Goal: Information Seeking & Learning: Learn about a topic

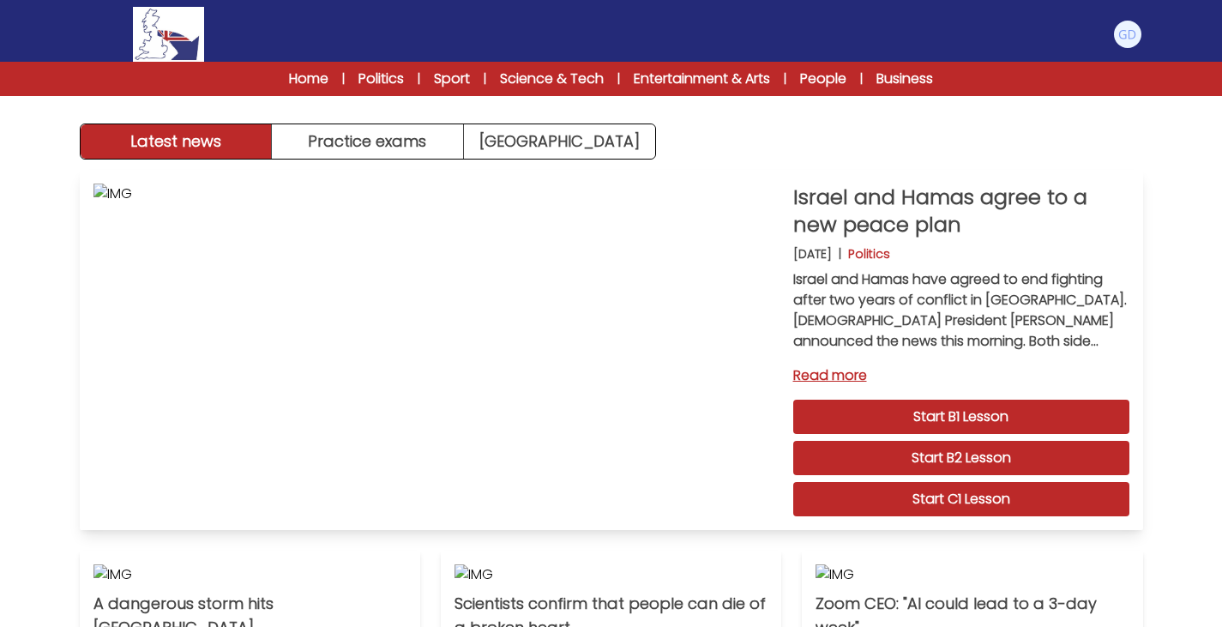
click at [968, 502] on link "Start C1 Lesson" at bounding box center [961, 499] width 336 height 34
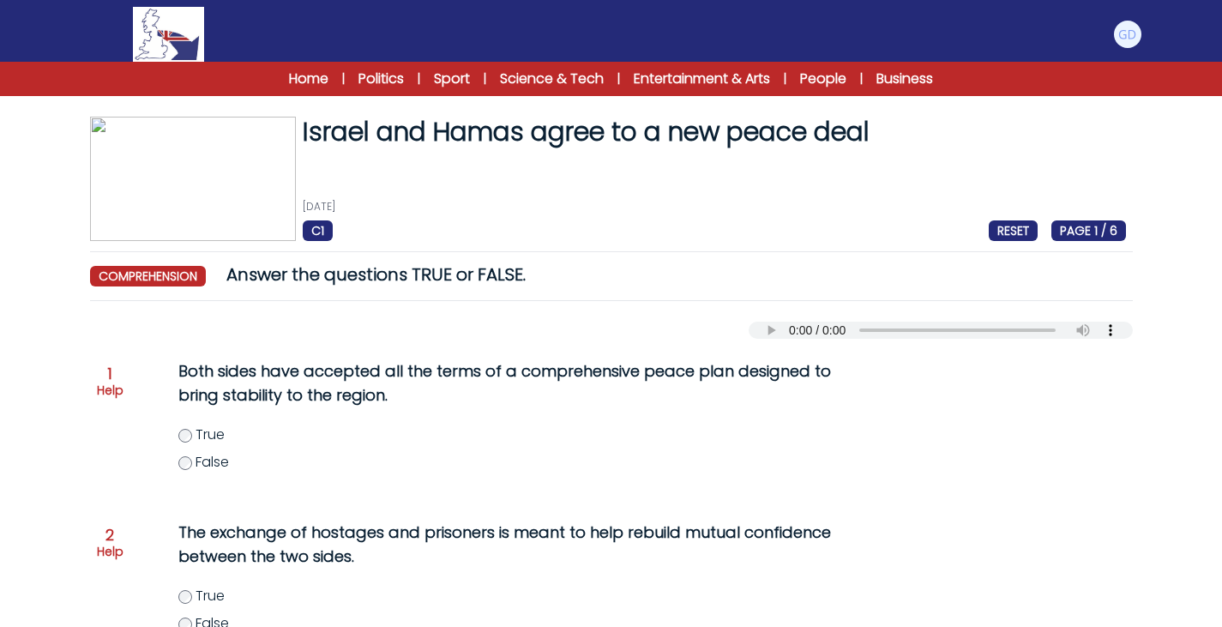
scroll to position [47, 0]
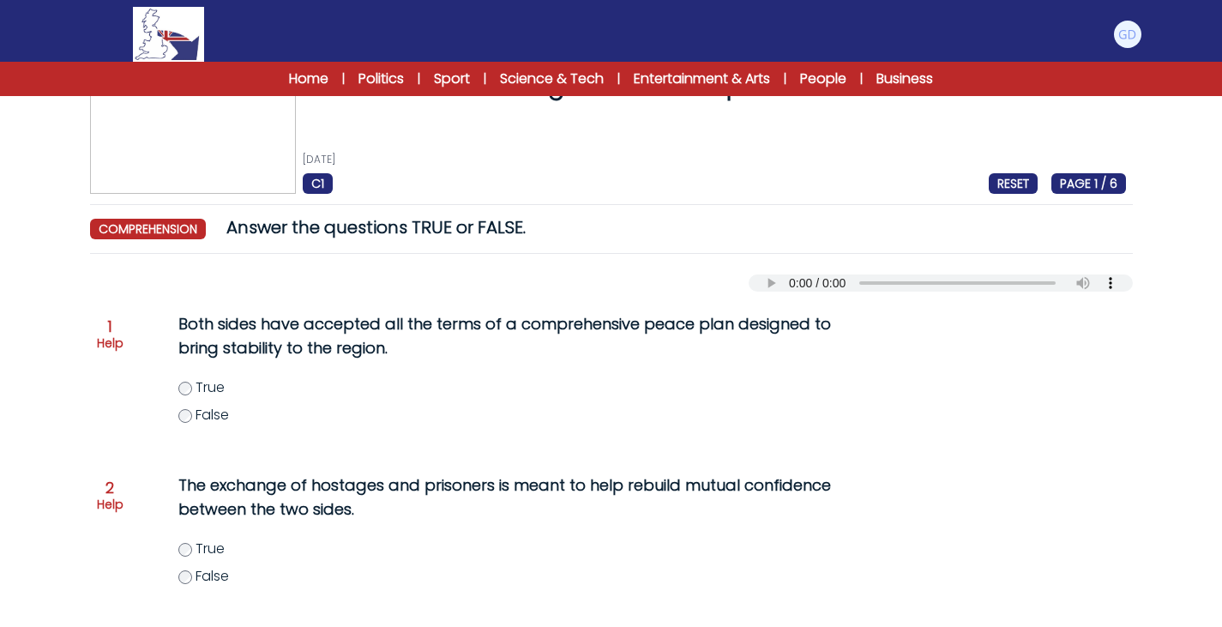
click at [184, 427] on div "Both sides have accepted all the terms of a comprehensive peace plan designed t…" at bounding box center [508, 378] width 728 height 147
click at [126, 331] on div "Question 1 Help Both sides have accepted all the terms of a comprehensive peace…" at bounding box center [611, 378] width 1029 height 147
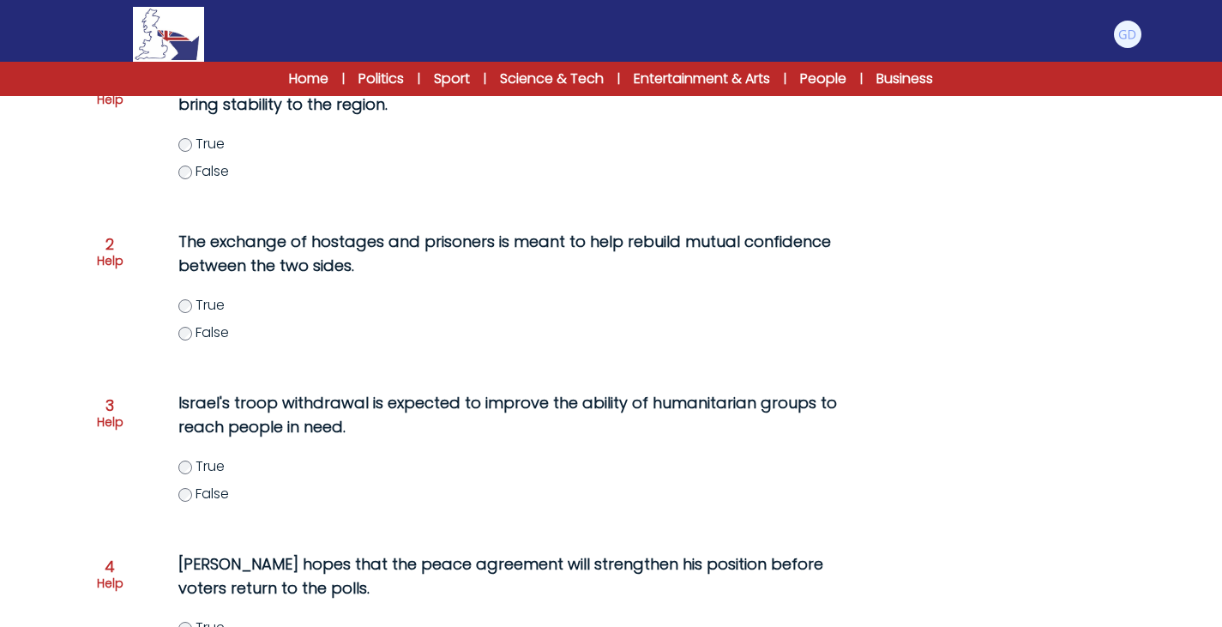
scroll to position [247, 0]
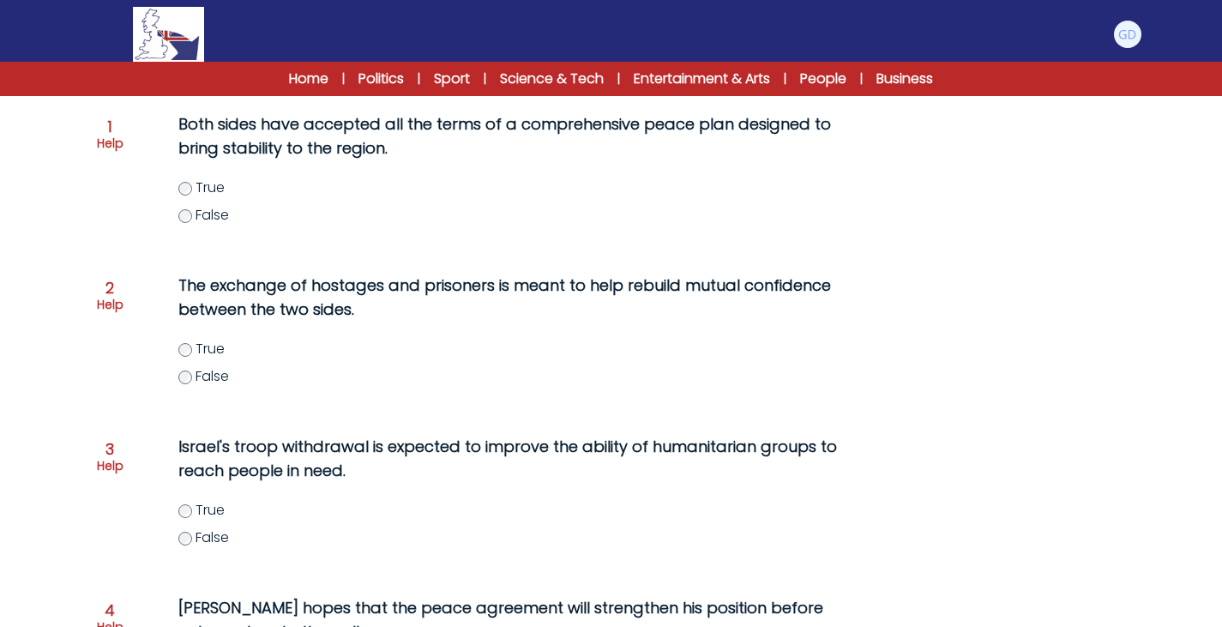
click at [194, 346] on label "True" at bounding box center [542, 349] width 728 height 21
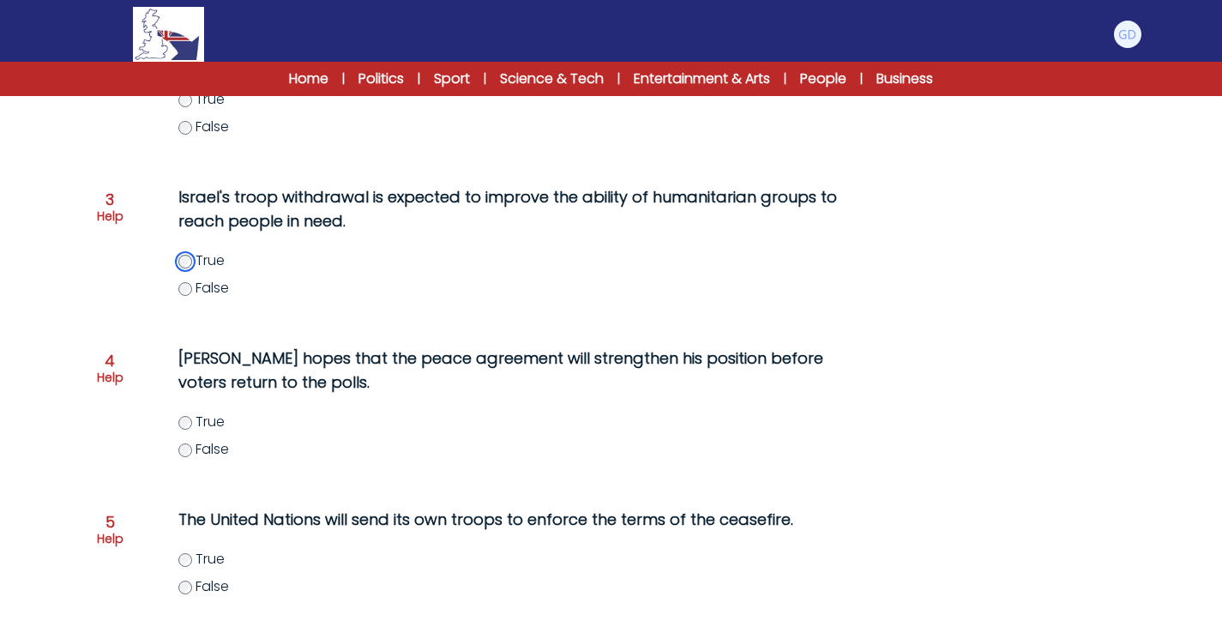
scroll to position [497, 0]
click at [155, 352] on div "Donald Trump hopes that the peace agreement will strengthen his position before…" at bounding box center [508, 412] width 728 height 147
click at [81, 555] on div "Israel and Hamas agree to a new peace deal 9th October 2025 C1 RESET PAGE 1 / 6…" at bounding box center [612, 190] width 1098 height 1143
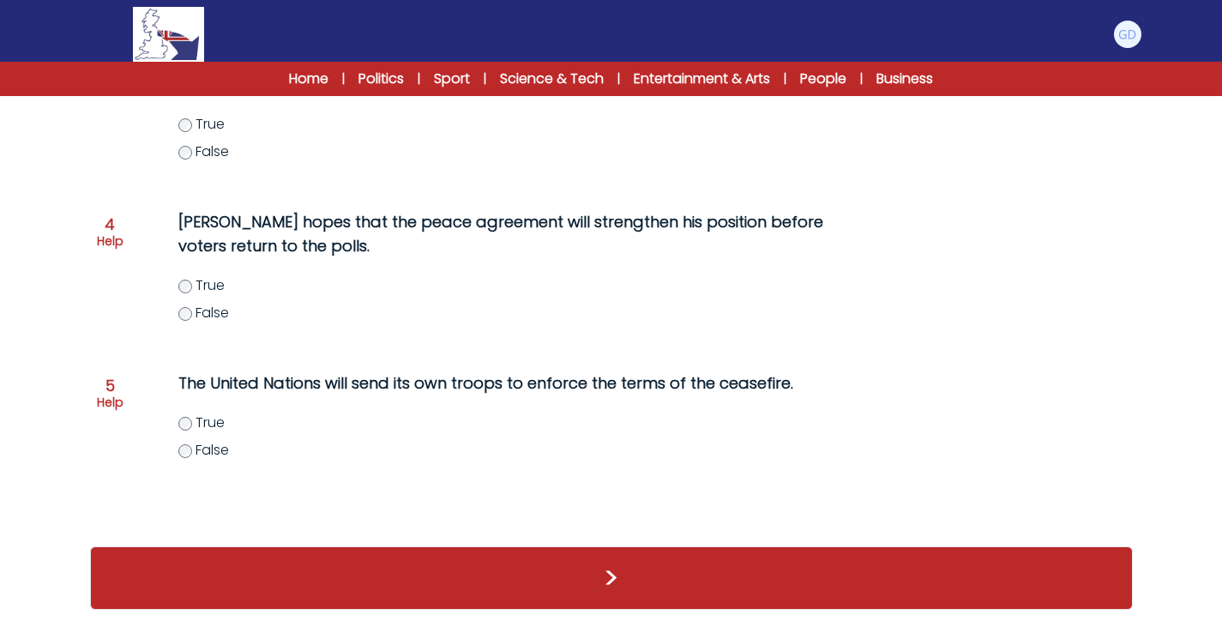
click at [195, 452] on span "False" at bounding box center [211, 450] width 33 height 20
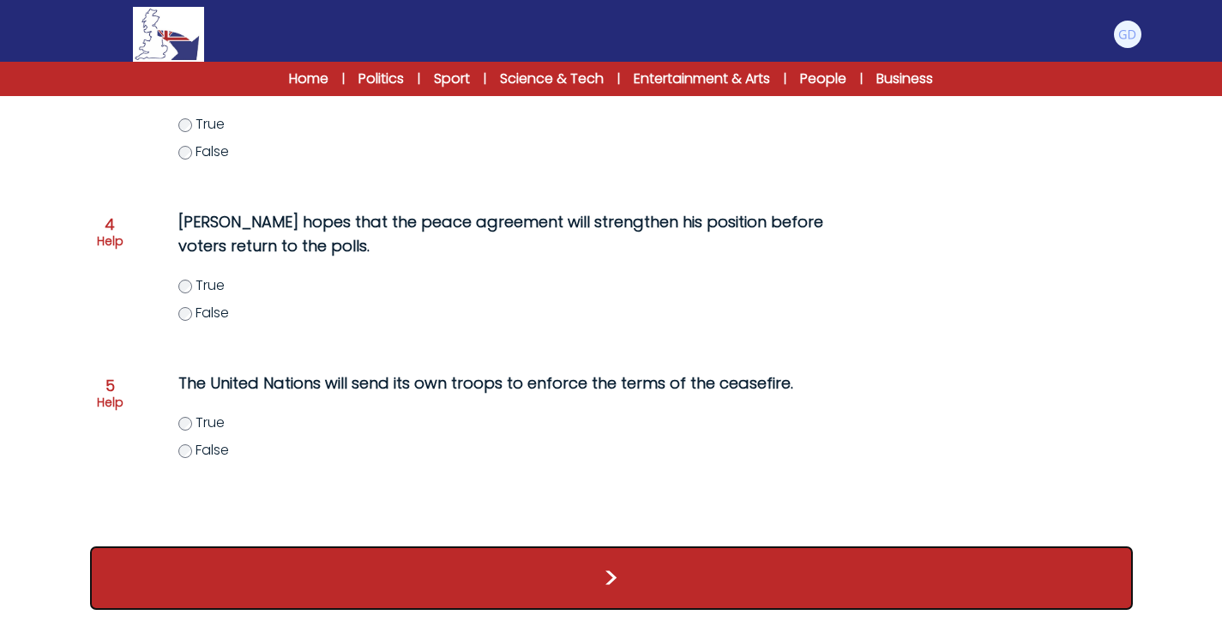
click at [328, 565] on button ">" at bounding box center [611, 577] width 1043 height 63
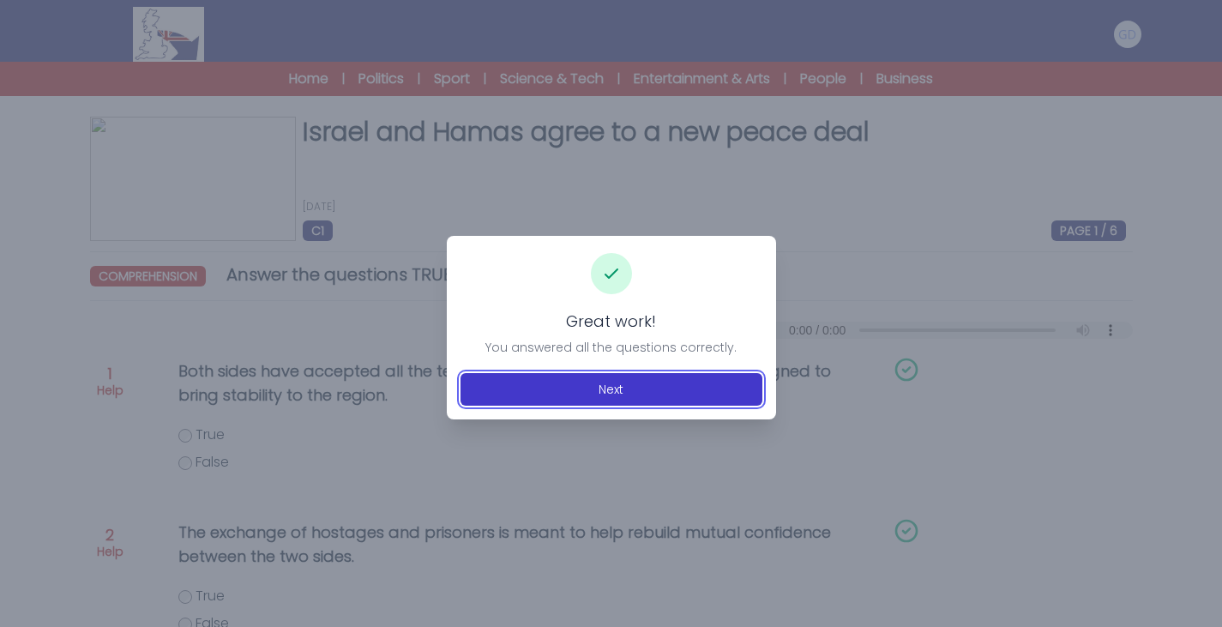
click at [667, 390] on button "Next" at bounding box center [611, 389] width 302 height 33
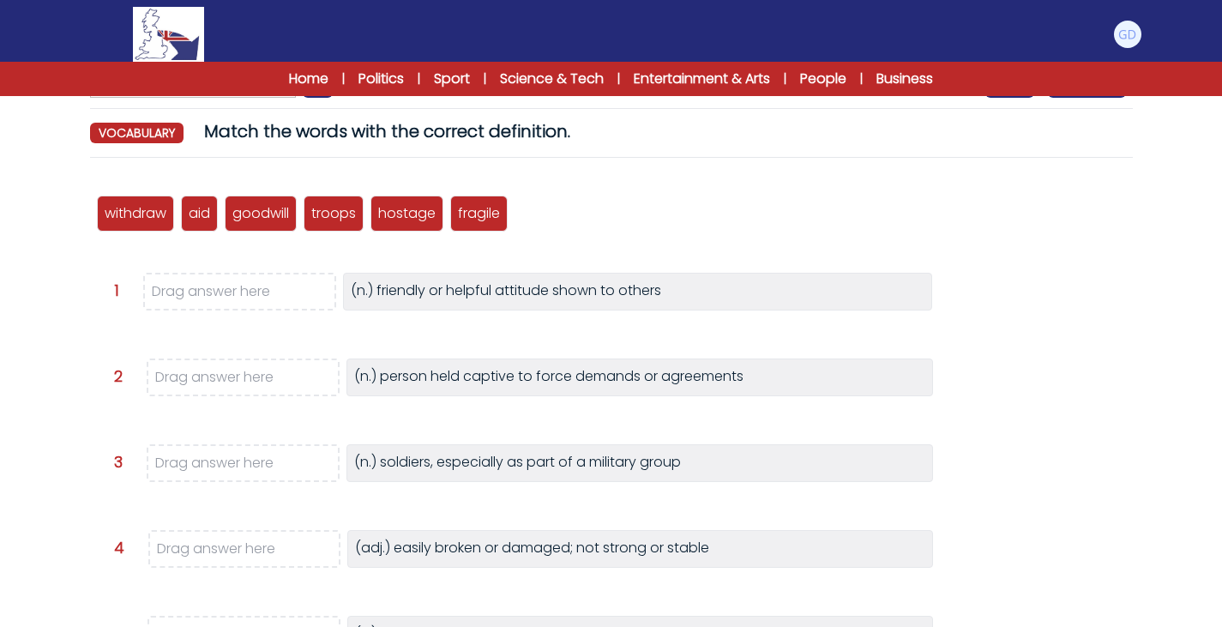
scroll to position [144, 0]
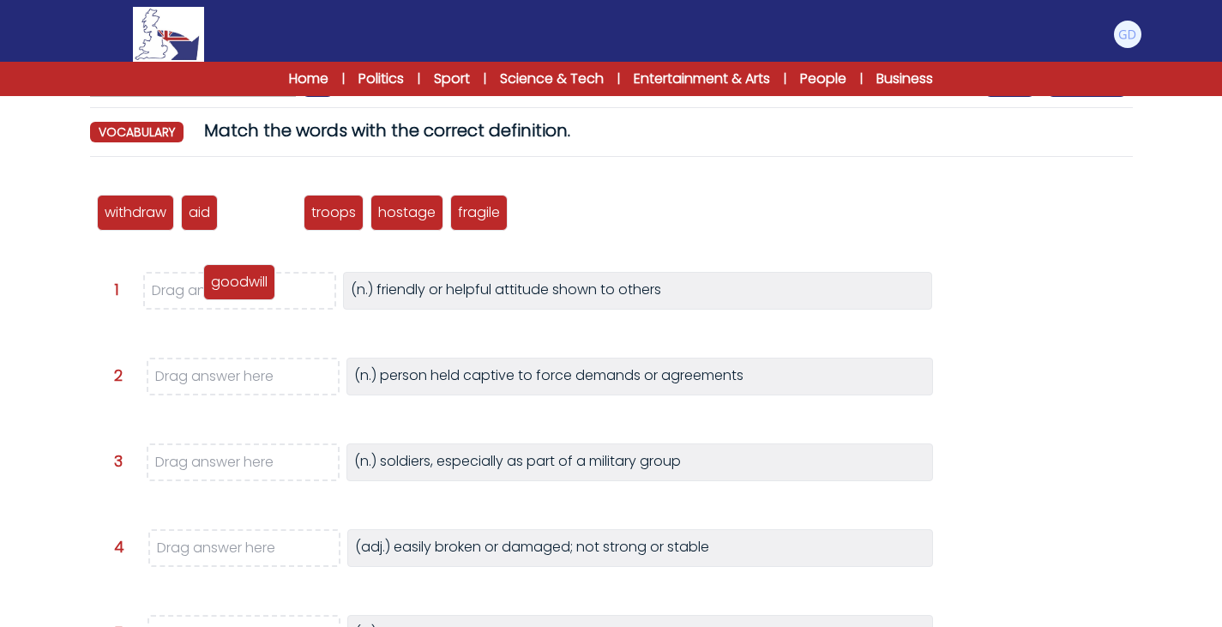
drag, startPoint x: 261, startPoint y: 218, endPoint x: 244, endPoint y: 294, distance: 78.2
click at [244, 292] on p "goodwill" at bounding box center [239, 282] width 57 height 21
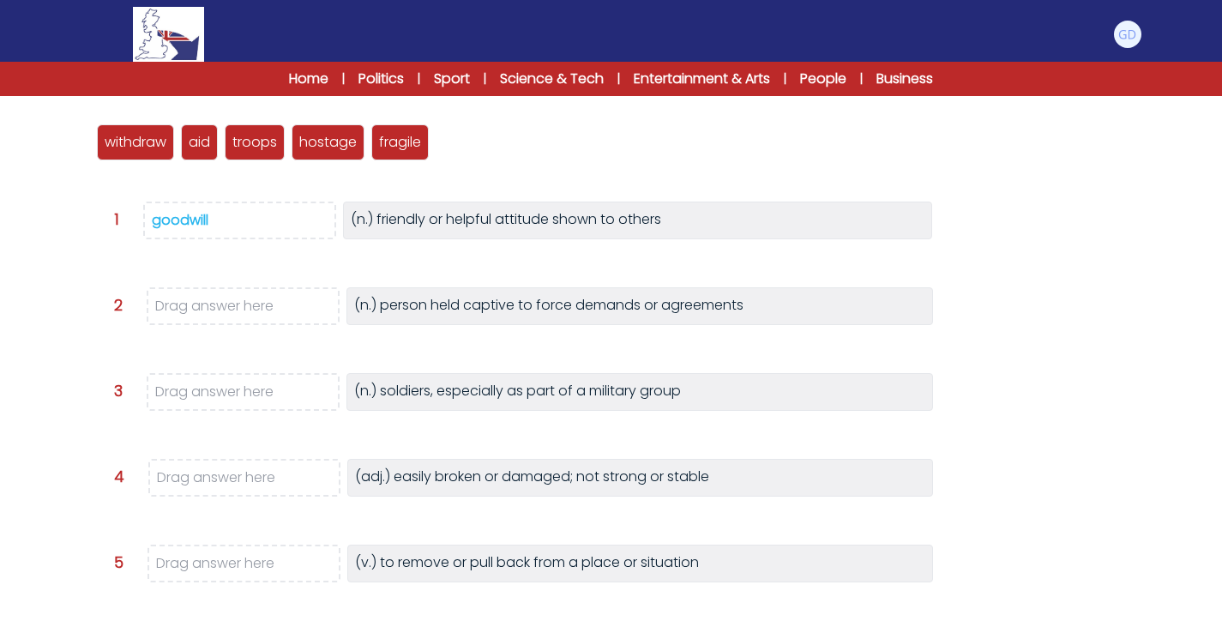
scroll to position [214, 0]
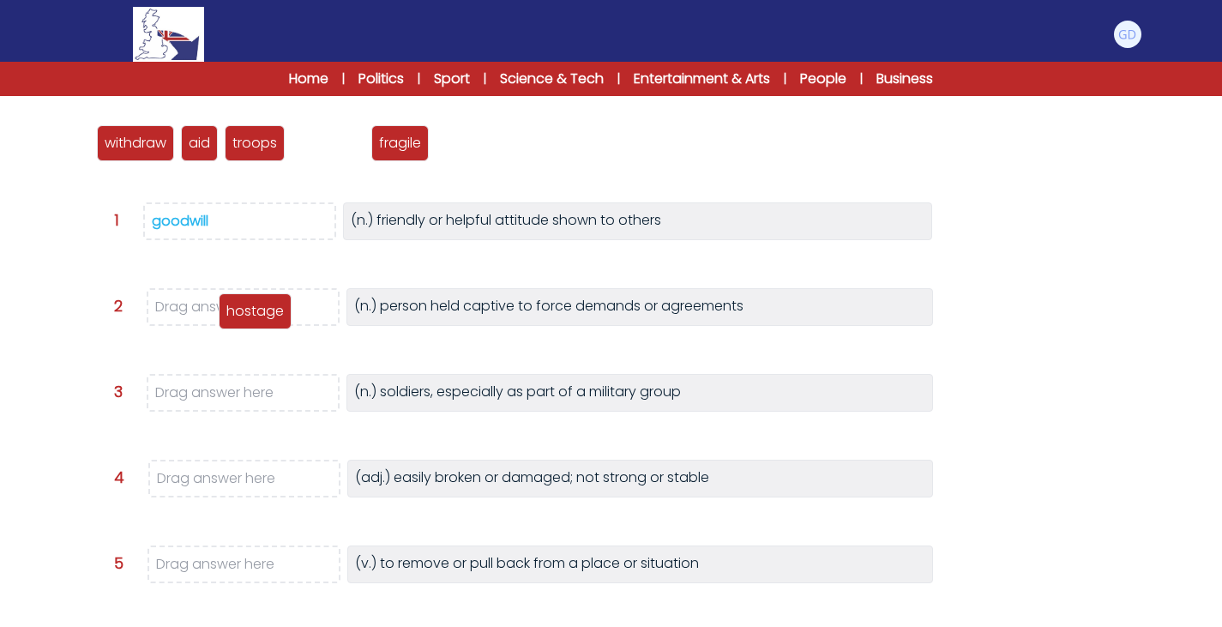
drag, startPoint x: 309, startPoint y: 196, endPoint x: 244, endPoint y: 319, distance: 138.5
click at [244, 319] on p "hostage" at bounding box center [254, 311] width 57 height 21
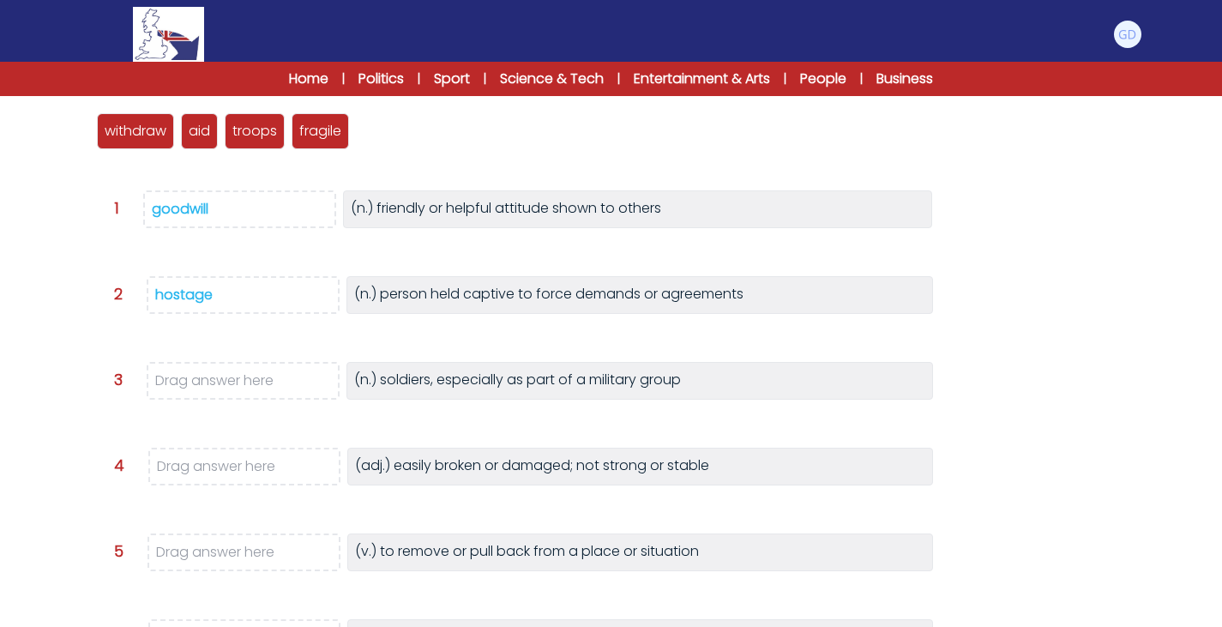
scroll to position [227, 0]
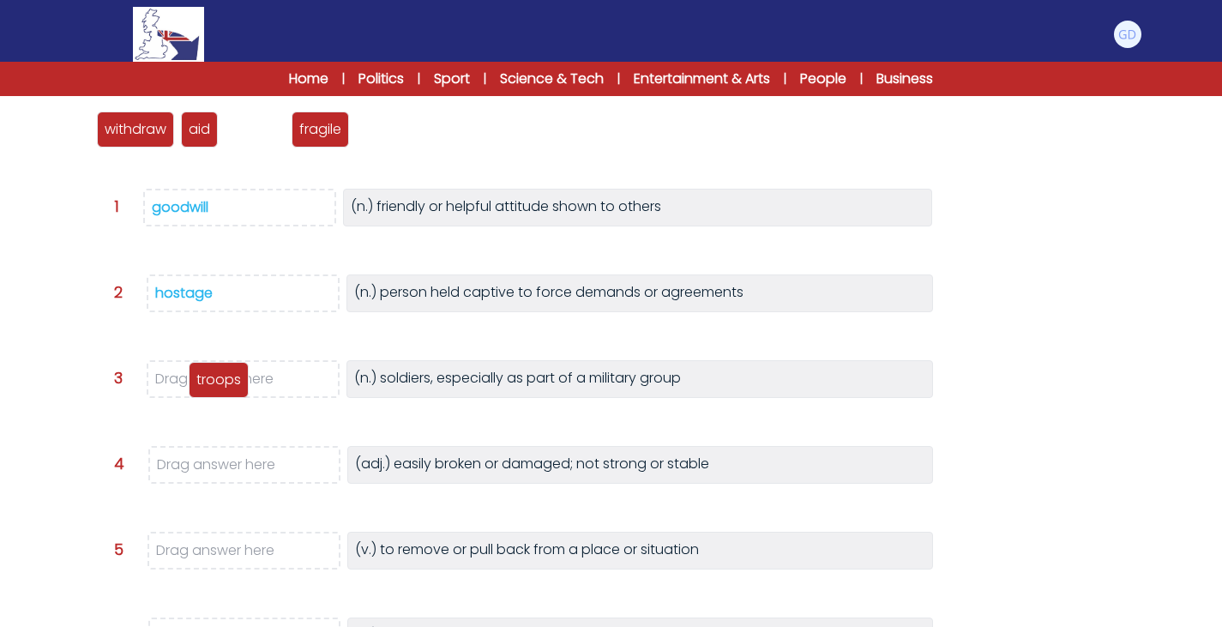
drag, startPoint x: 257, startPoint y: 135, endPoint x: 220, endPoint y: 374, distance: 242.1
click at [220, 374] on p "troops" at bounding box center [218, 380] width 45 height 21
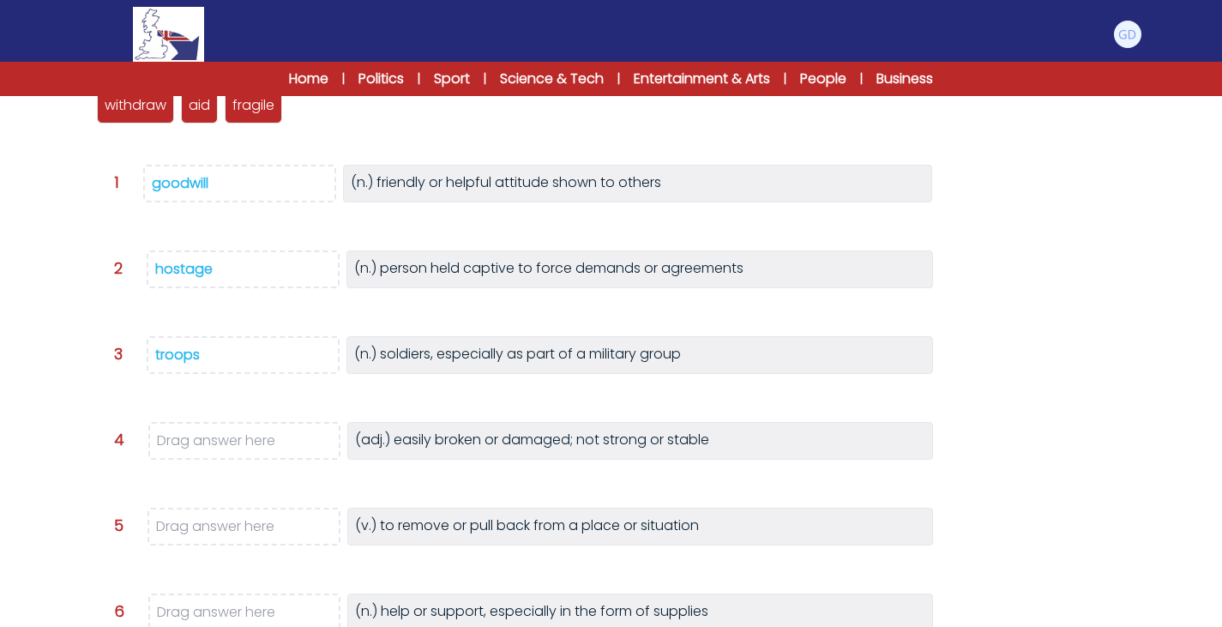
scroll to position [252, 0]
drag, startPoint x: 250, startPoint y: 110, endPoint x: 211, endPoint y: 442, distance: 334.9
click at [211, 440] on p "fragile" at bounding box center [217, 429] width 42 height 21
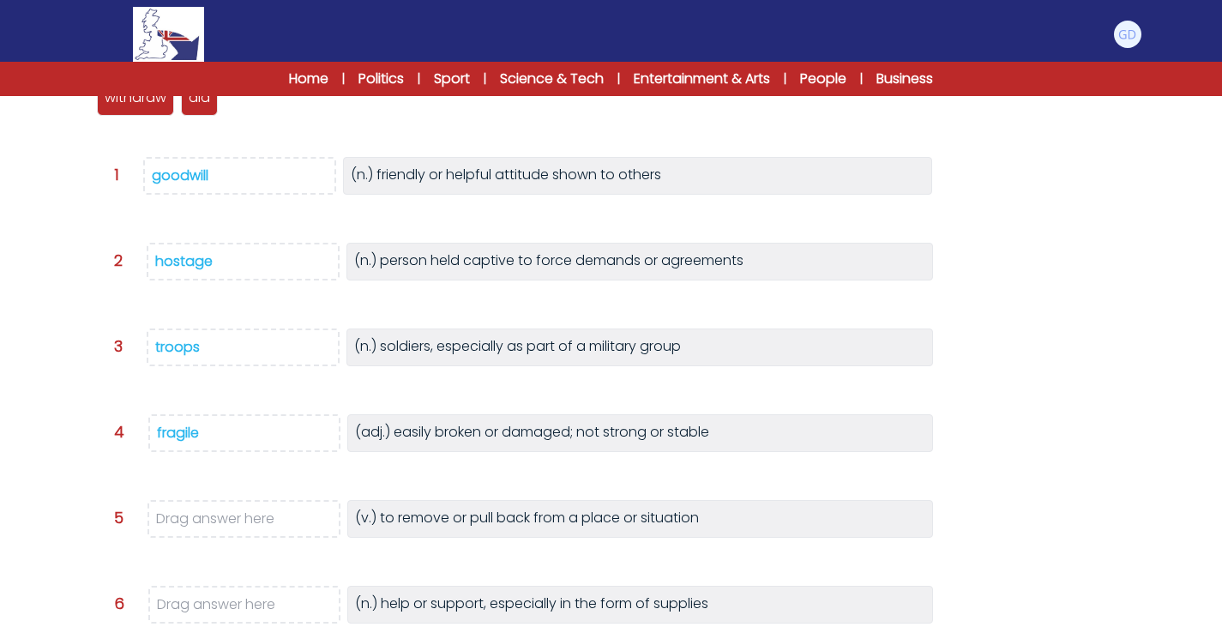
scroll to position [260, 0]
drag, startPoint x: 135, startPoint y: 112, endPoint x: 183, endPoint y: 532, distance: 422.0
click at [183, 523] on div "withdraw" at bounding box center [182, 505] width 77 height 36
drag, startPoint x: 116, startPoint y: 105, endPoint x: 228, endPoint y: 610, distance: 516.5
click at [228, 610] on p "aid" at bounding box center [227, 602] width 21 height 21
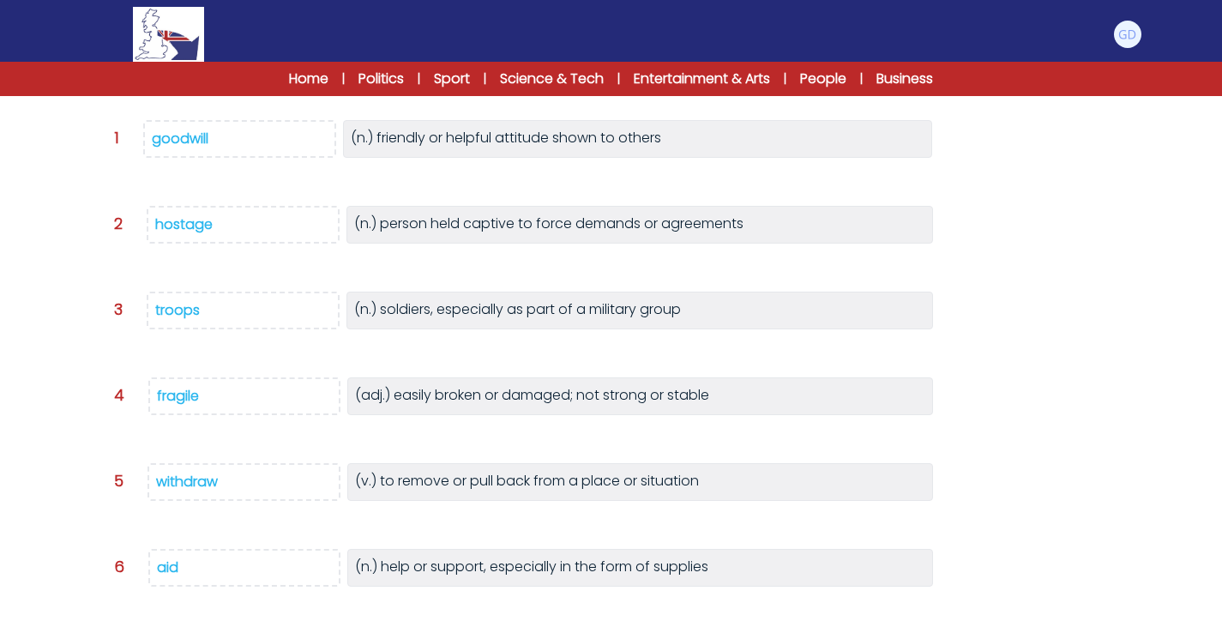
scroll to position [406, 0]
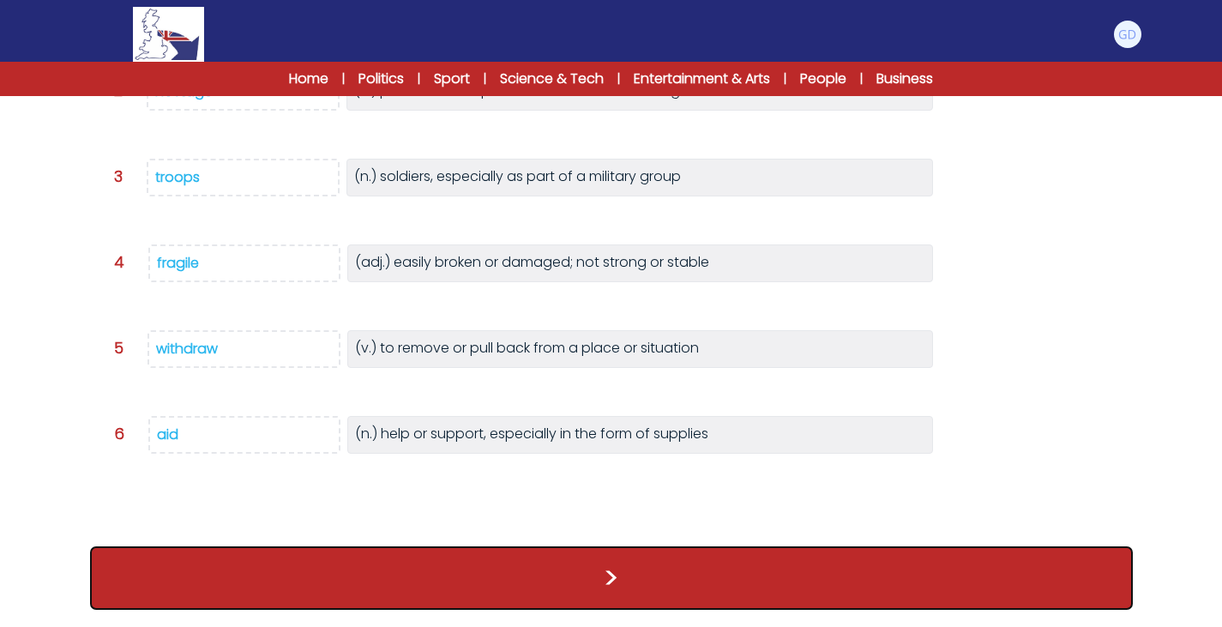
click at [487, 609] on button ">" at bounding box center [611, 577] width 1043 height 63
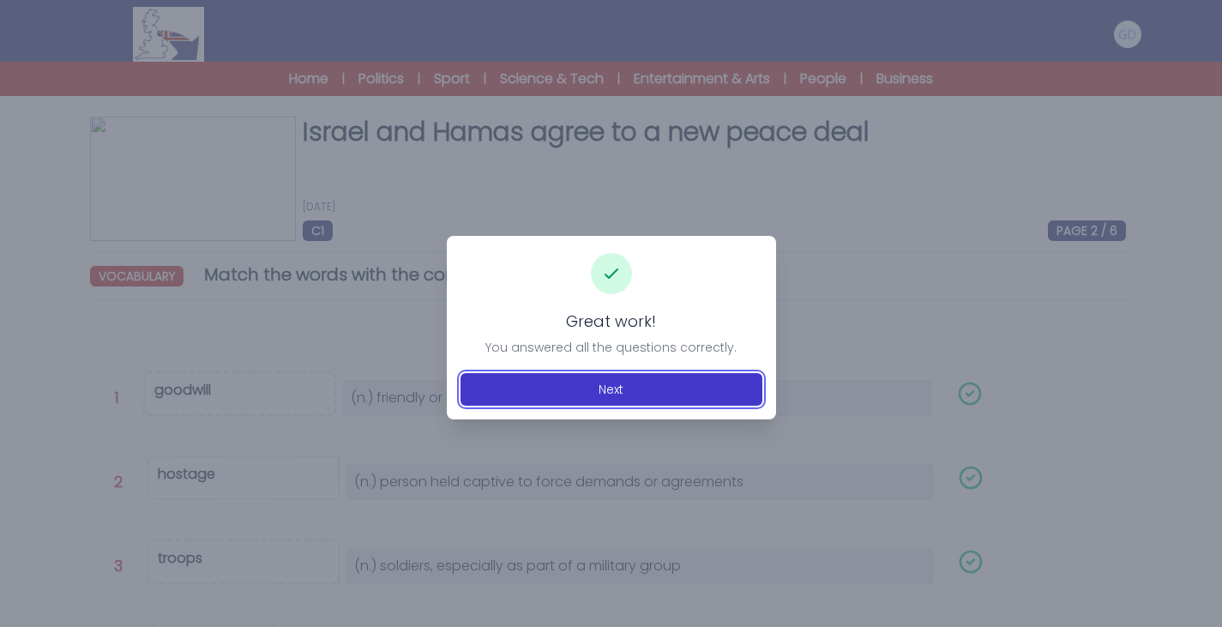
click at [684, 394] on button "Next" at bounding box center [611, 389] width 302 height 33
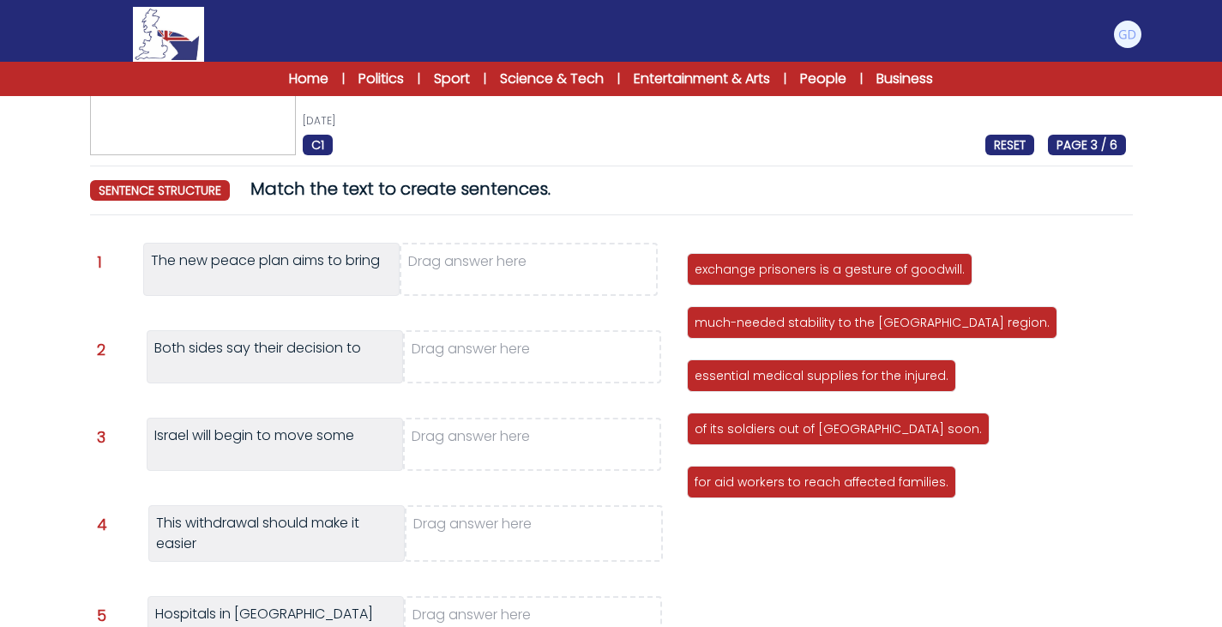
scroll to position [87, 0]
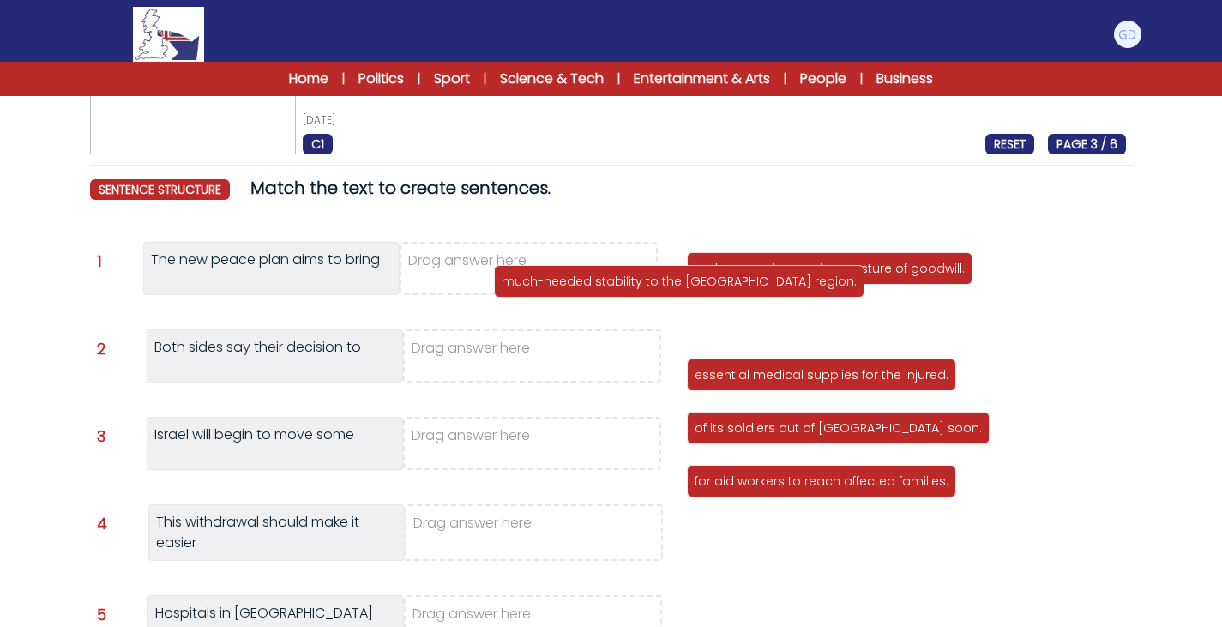
drag, startPoint x: 726, startPoint y: 321, endPoint x: 495, endPoint y: 265, distance: 238.1
click at [502, 273] on p "much-needed stability to the [GEOGRAPHIC_DATA] region." at bounding box center [679, 281] width 355 height 17
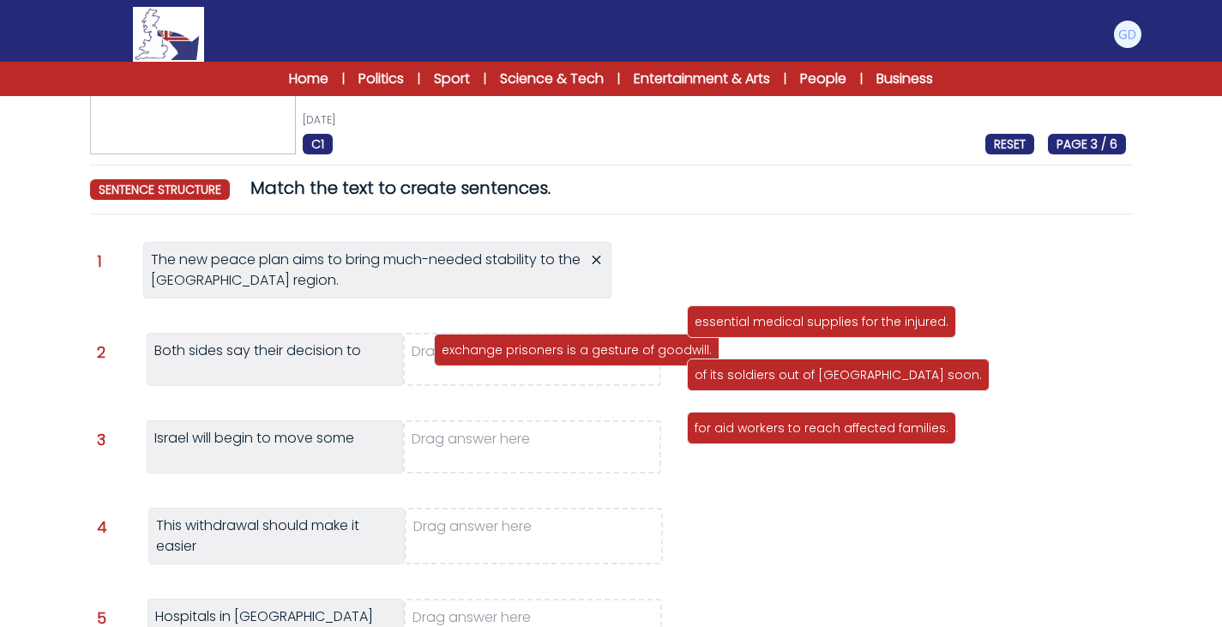
drag, startPoint x: 795, startPoint y: 274, endPoint x: 525, endPoint y: 359, distance: 283.4
click at [525, 358] on p "exchange prisoners is a gesture of goodwill." at bounding box center [577, 349] width 270 height 17
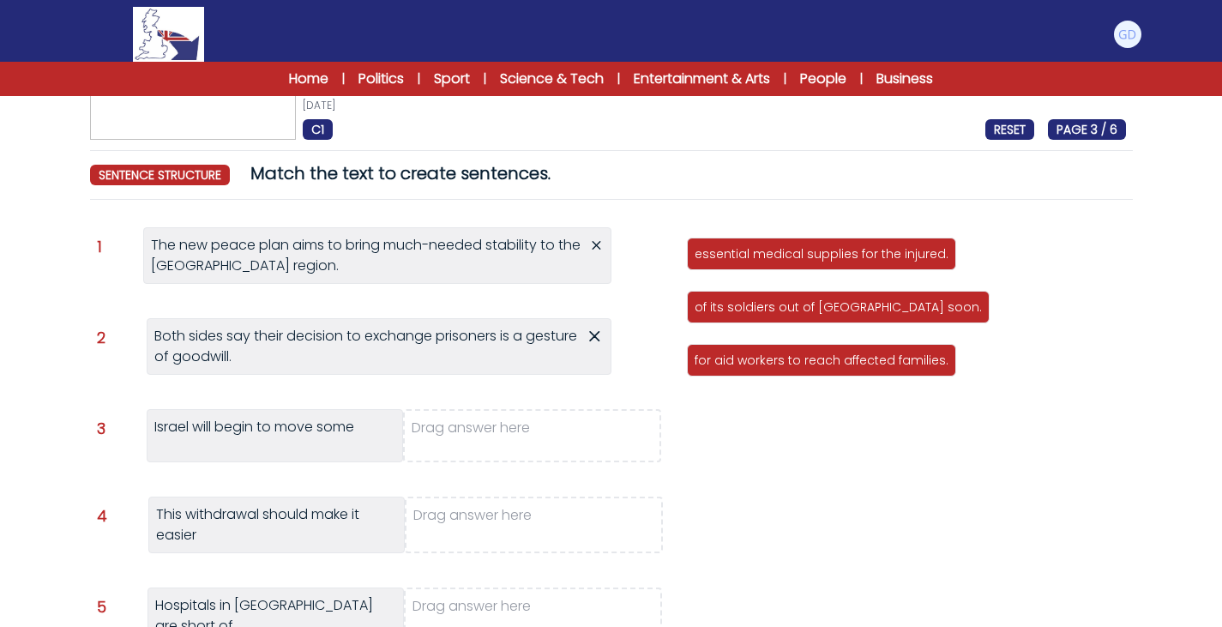
scroll to position [100, 0]
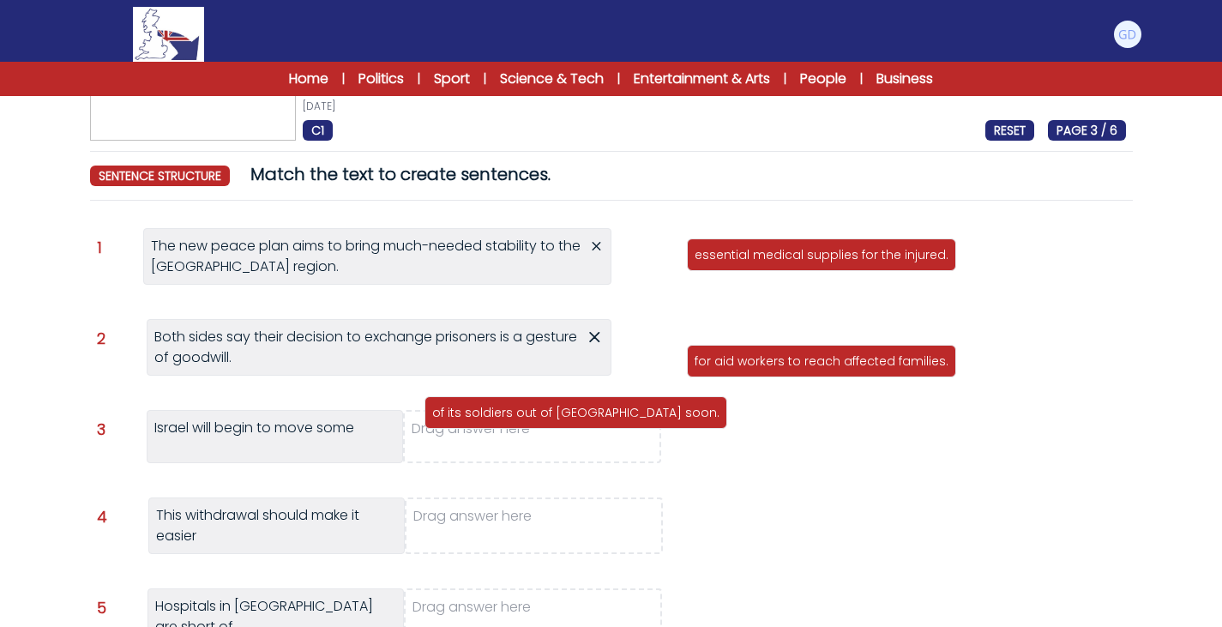
drag, startPoint x: 808, startPoint y: 312, endPoint x: 545, endPoint y: 419, distance: 283.4
click at [545, 419] on p "of its soldiers out of [GEOGRAPHIC_DATA] soon." at bounding box center [575, 412] width 287 height 17
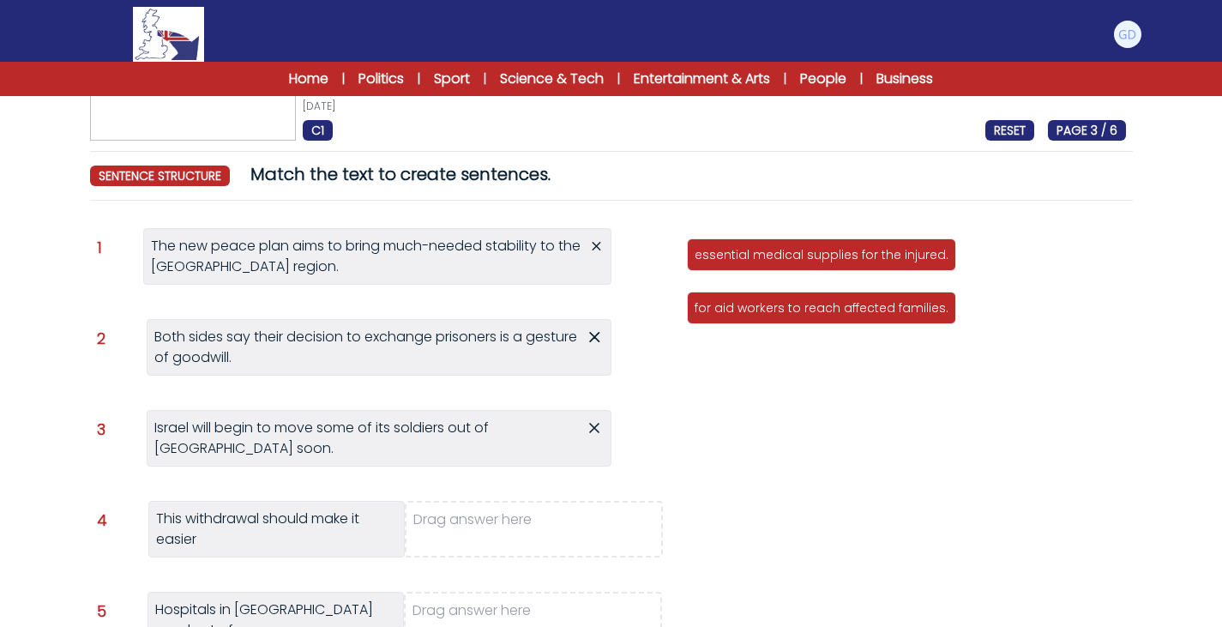
click at [545, 419] on div "Israel will begin to move some of its soldiers out of Gaza soon. Israel will be…" at bounding box center [379, 438] width 465 height 57
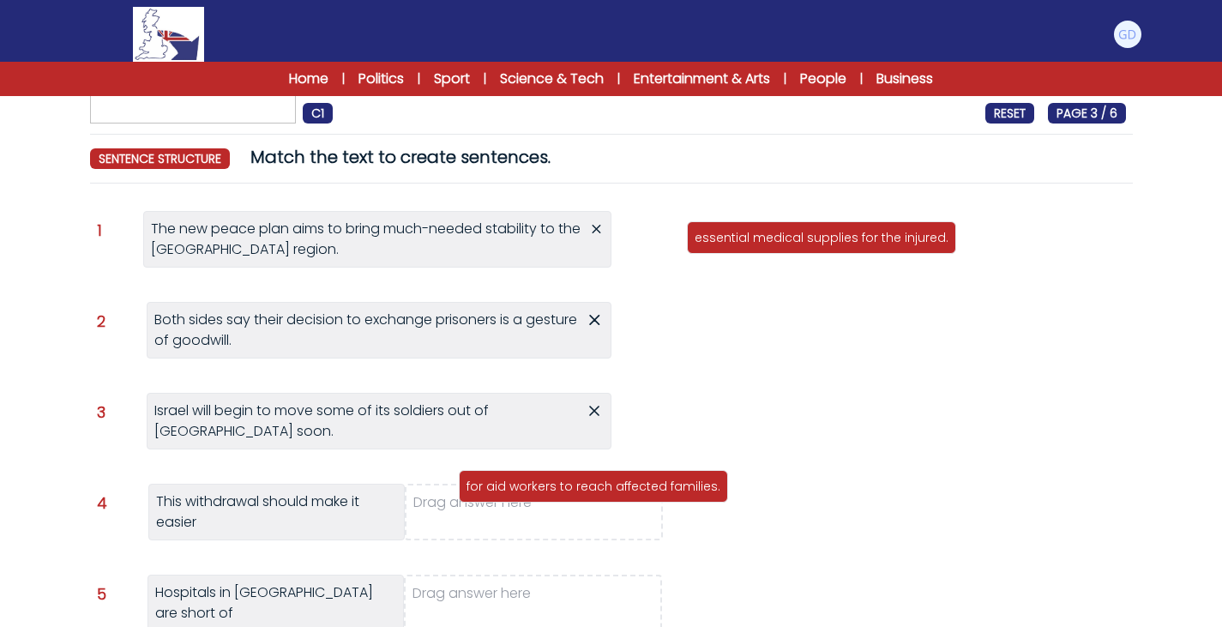
drag, startPoint x: 797, startPoint y: 302, endPoint x: 568, endPoint y: 497, distance: 300.4
click at [568, 497] on div "for aid workers to reach affected families." at bounding box center [593, 486] width 269 height 33
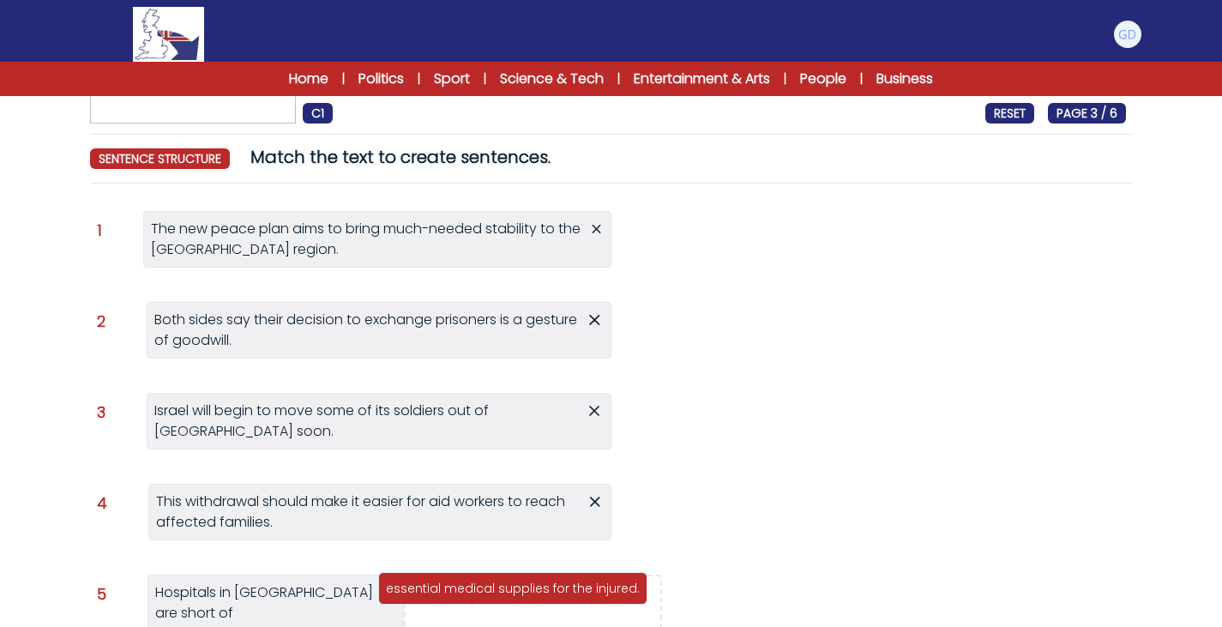
drag, startPoint x: 746, startPoint y: 226, endPoint x: 450, endPoint y: 571, distance: 454.2
click at [450, 572] on div "essential medical supplies for the injured." at bounding box center [512, 588] width 269 height 33
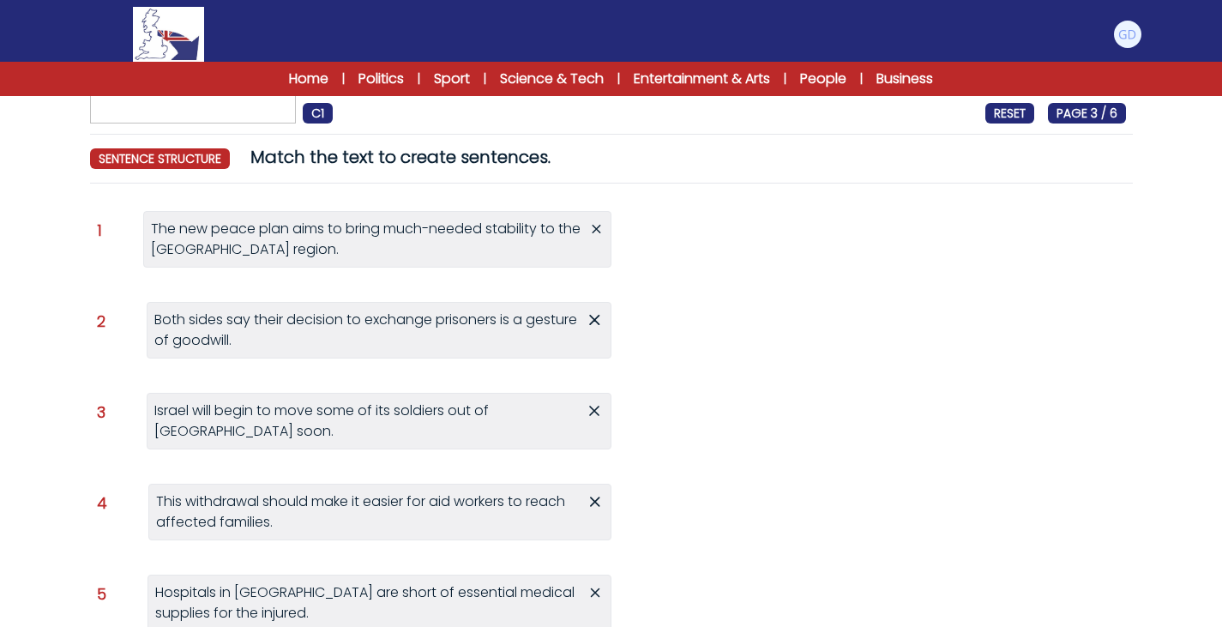
scroll to position [274, 0]
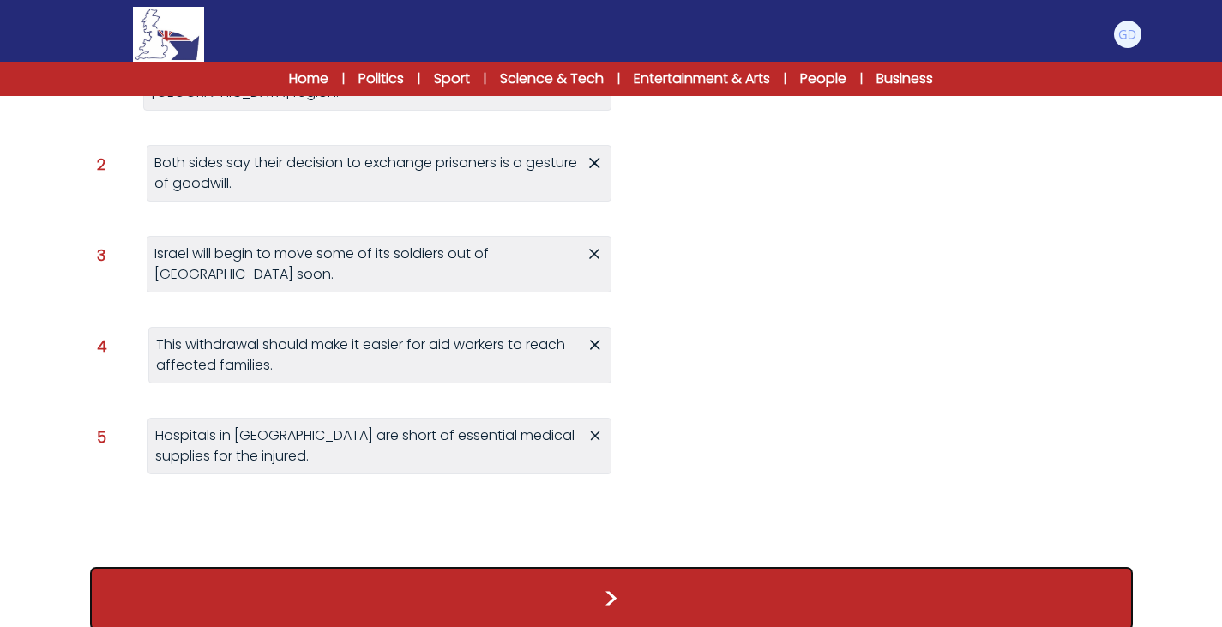
click at [331, 587] on button ">" at bounding box center [611, 598] width 1043 height 63
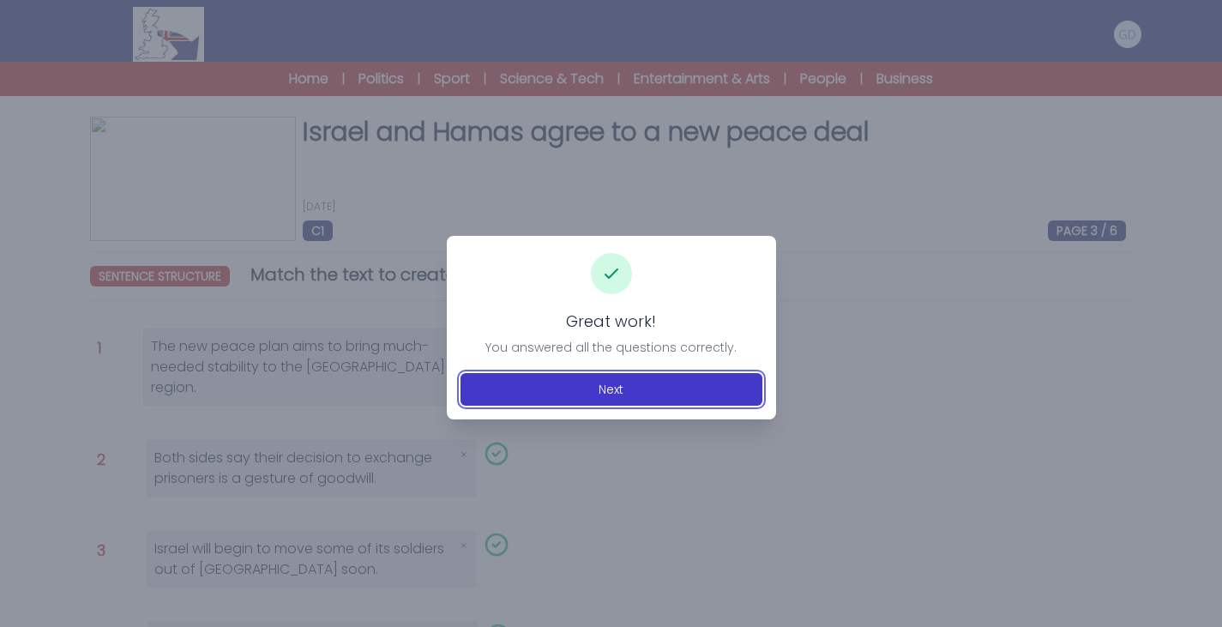
click at [581, 382] on button "Next" at bounding box center [611, 389] width 302 height 33
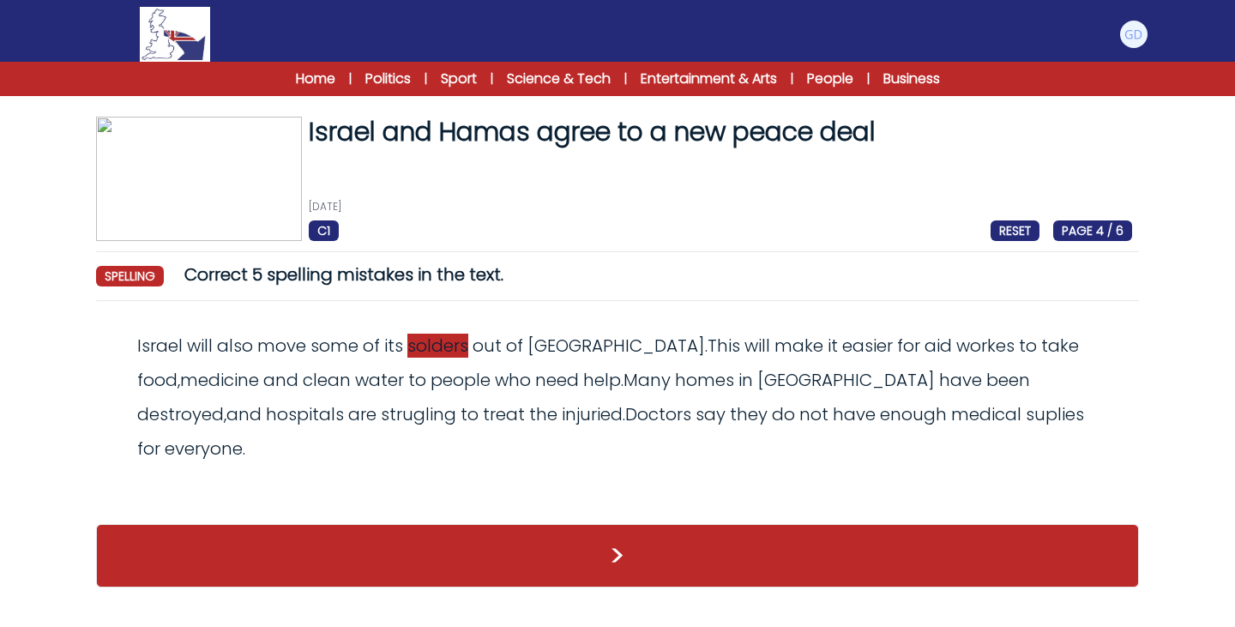
click at [426, 351] on span "solders" at bounding box center [437, 346] width 61 height 24
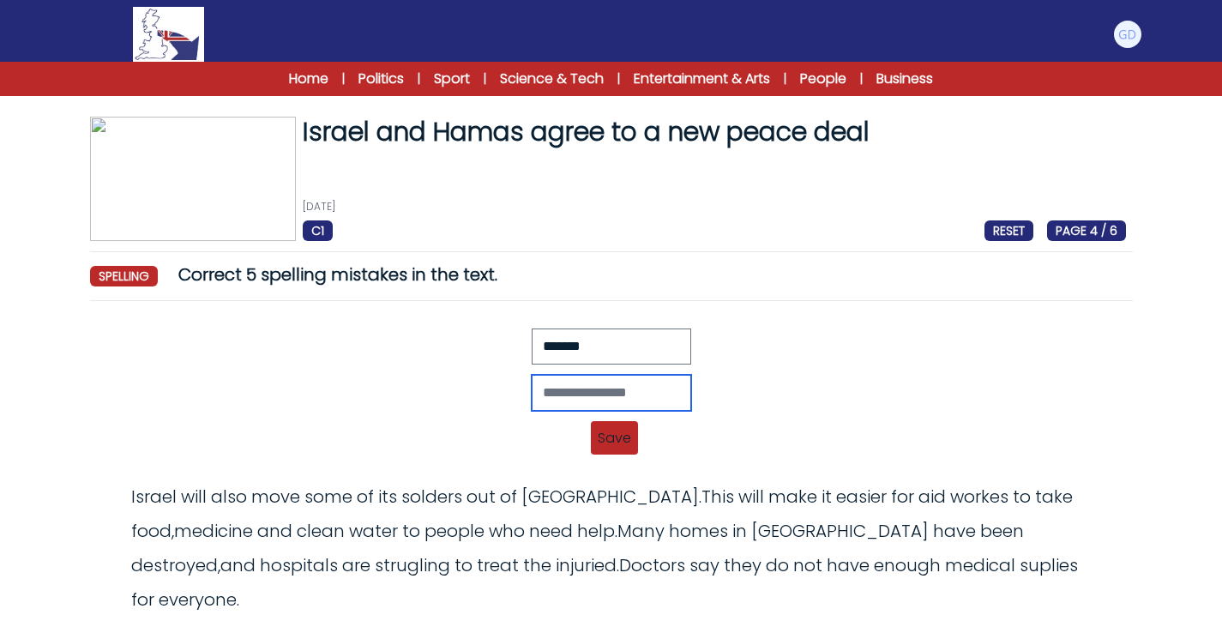
click at [556, 395] on input "text" at bounding box center [611, 393] width 159 height 36
type input "********"
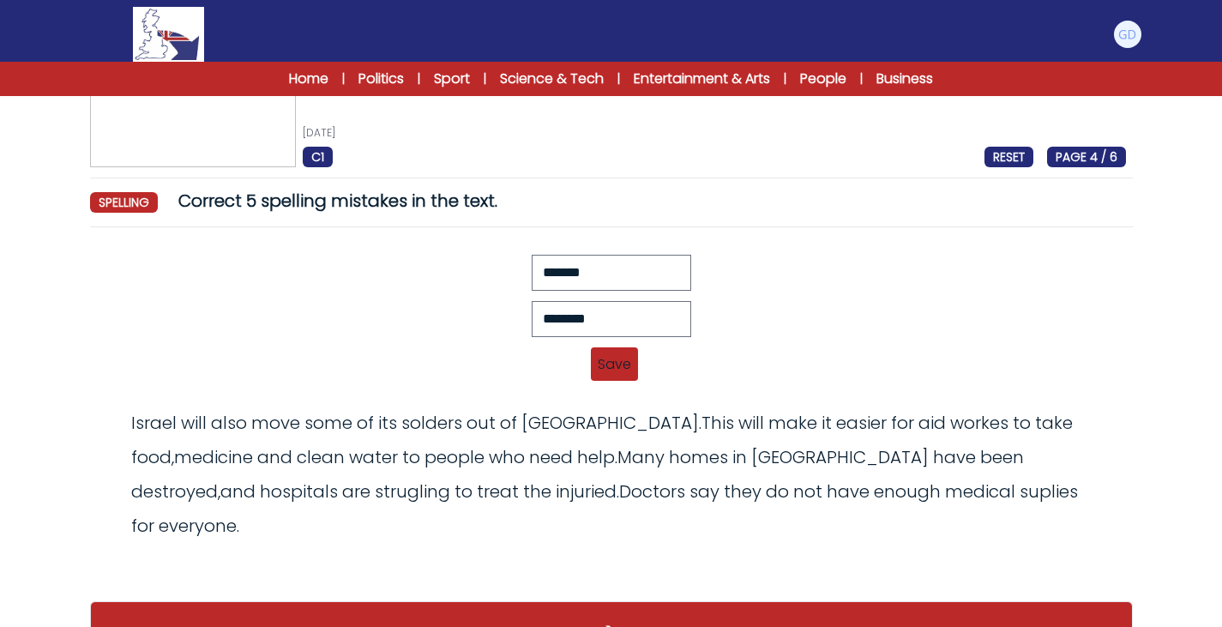
click at [626, 370] on span "Save" at bounding box center [614, 363] width 47 height 33
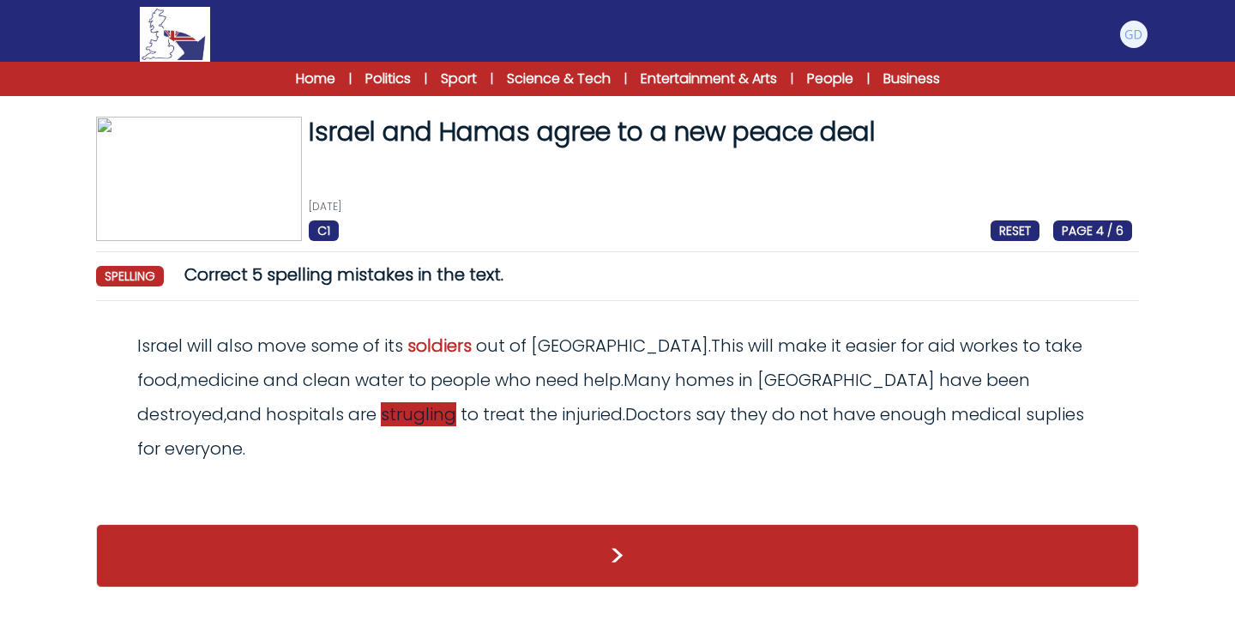
click at [381, 416] on span "strugling" at bounding box center [418, 414] width 75 height 24
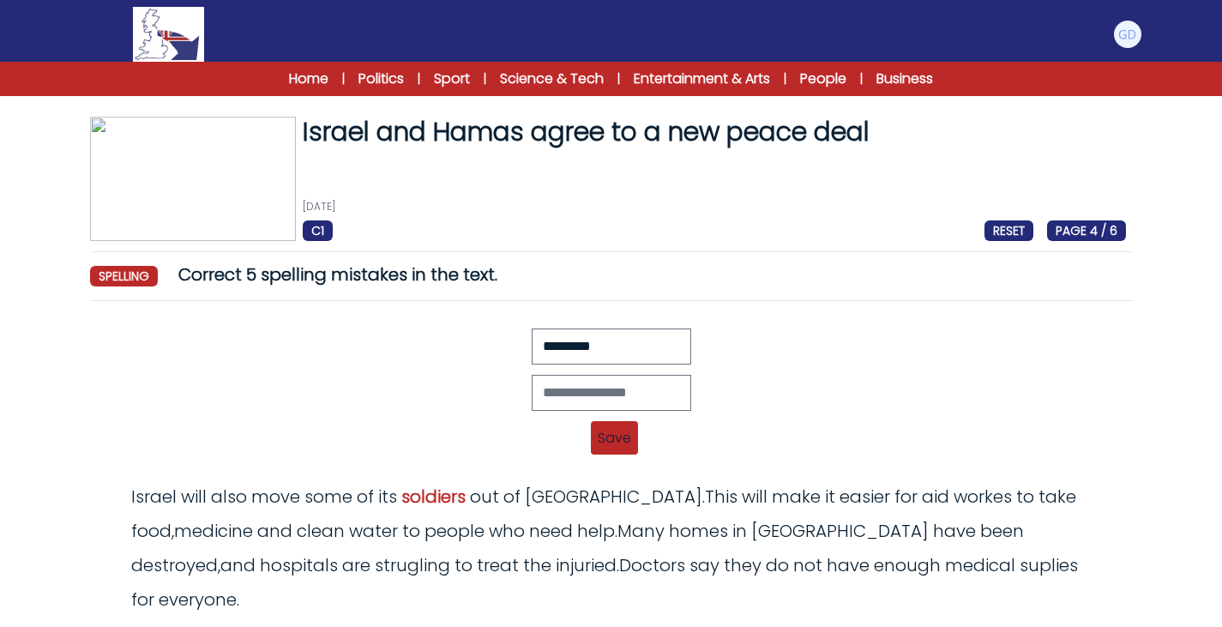
click at [508, 406] on div at bounding box center [611, 393] width 1029 height 36
click at [585, 392] on input "text" at bounding box center [611, 393] width 159 height 36
type input "**********"
click at [597, 442] on span "Save" at bounding box center [614, 437] width 47 height 33
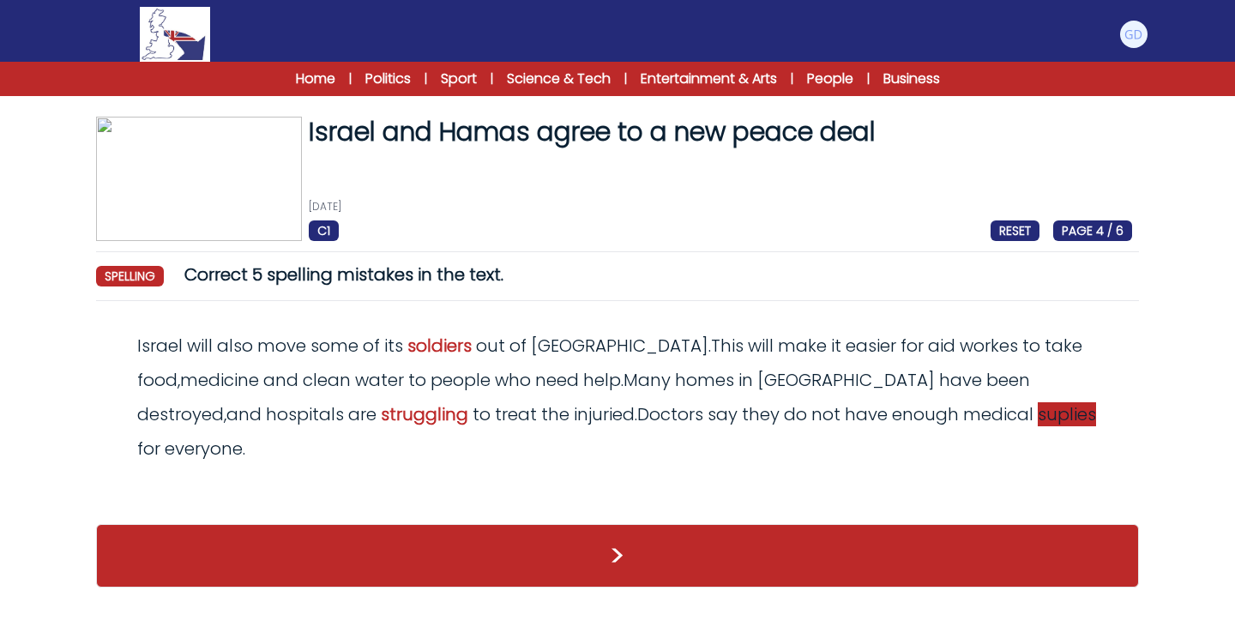
click at [1038, 424] on span "suplies" at bounding box center [1067, 414] width 58 height 24
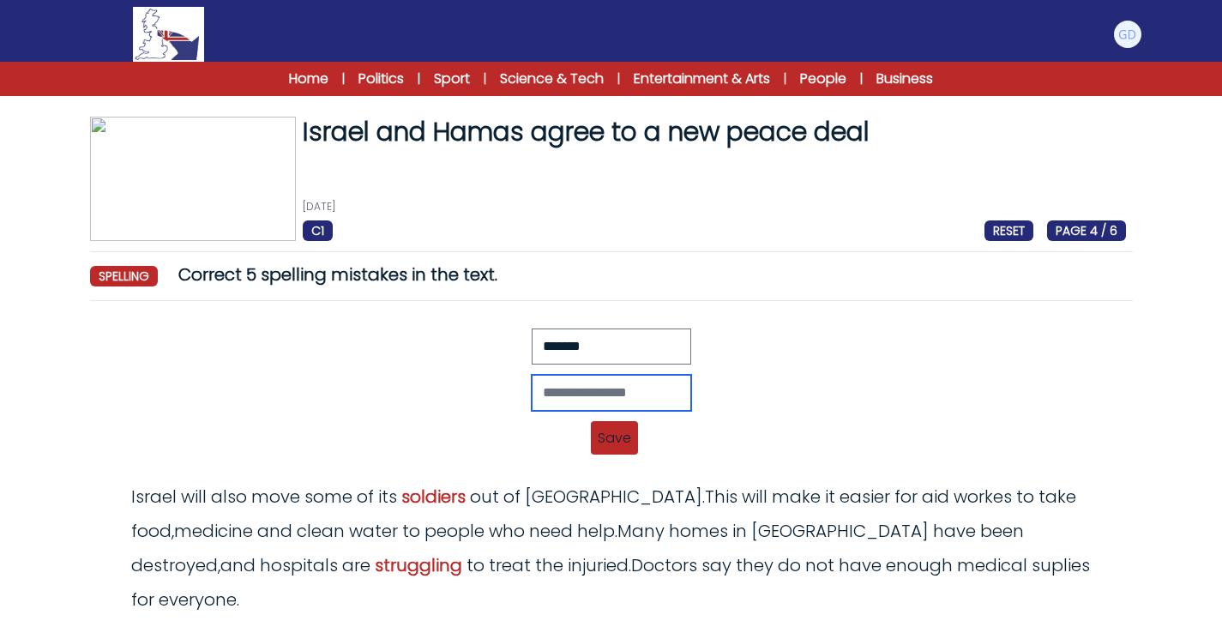
click at [556, 387] on input "text" at bounding box center [611, 393] width 159 height 36
type input "********"
click at [610, 441] on span "Save" at bounding box center [614, 437] width 47 height 33
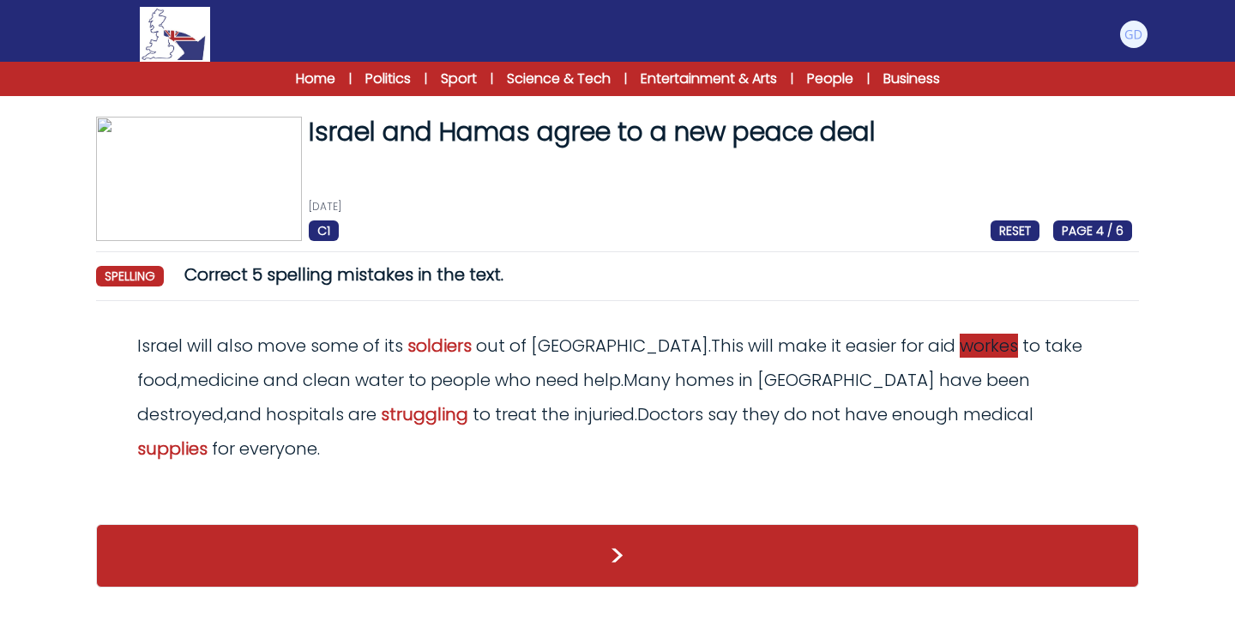
click at [959, 350] on span "workes" at bounding box center [988, 346] width 58 height 24
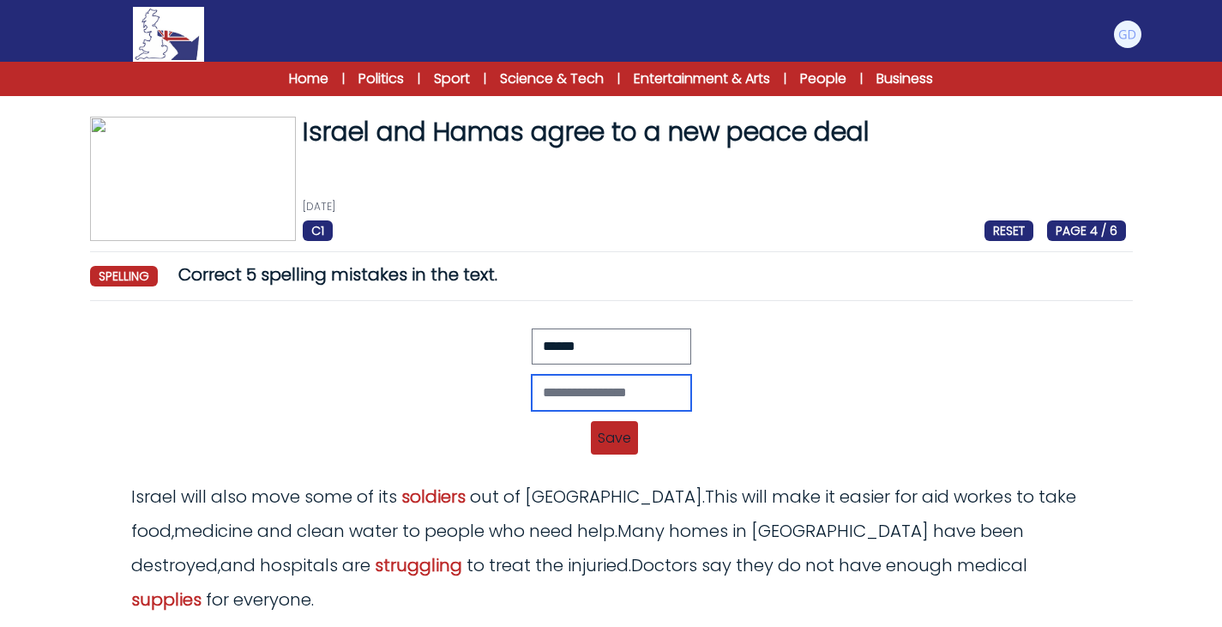
click at [603, 397] on input "text" at bounding box center [611, 393] width 159 height 36
type input "*******"
click at [598, 426] on span "Save" at bounding box center [614, 437] width 47 height 33
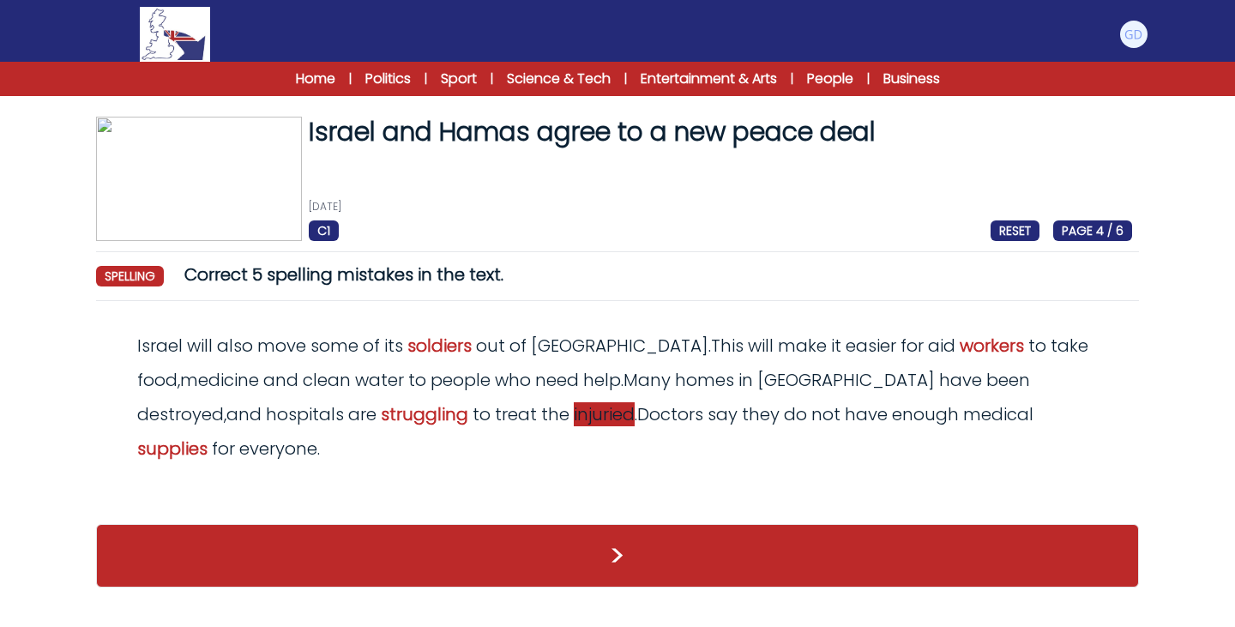
click at [574, 415] on span "injuried" at bounding box center [604, 414] width 61 height 24
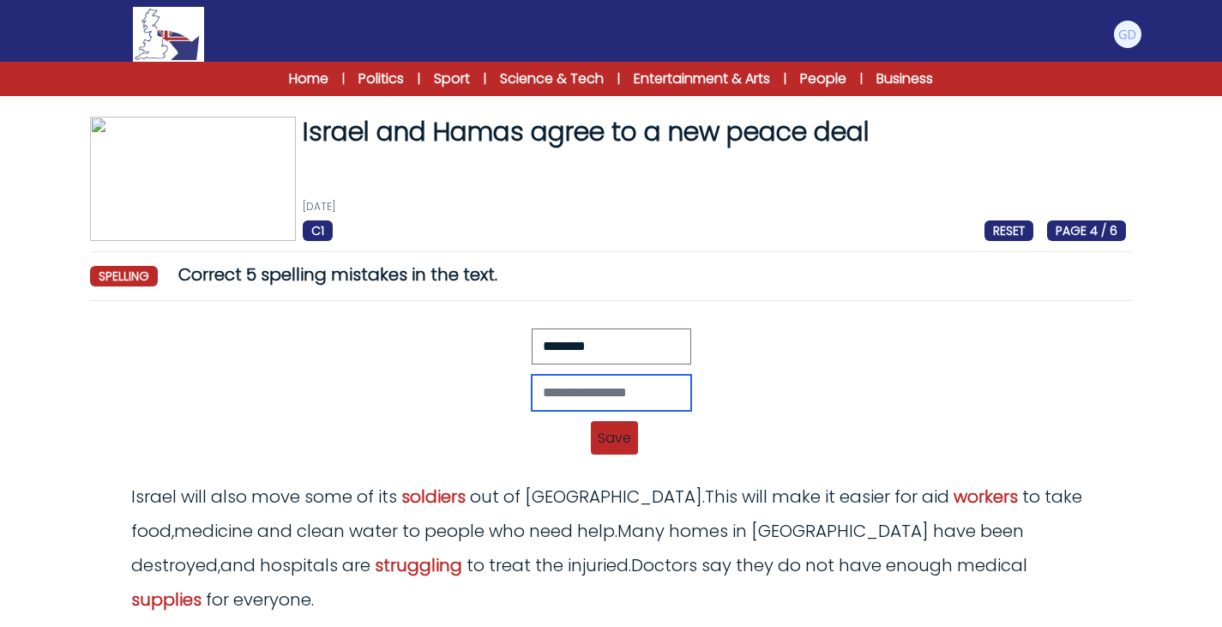
click at [560, 400] on input "text" at bounding box center [611, 393] width 159 height 36
type input "*******"
click at [598, 438] on span "Save" at bounding box center [614, 437] width 47 height 33
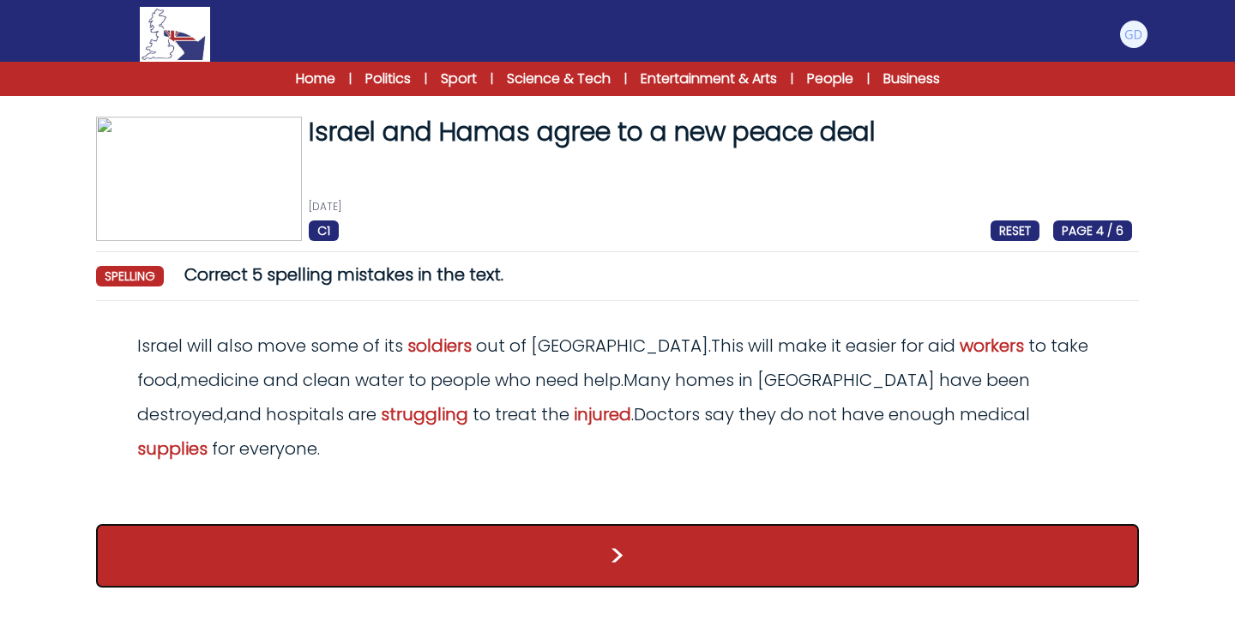
click at [701, 524] on button ">" at bounding box center [617, 555] width 1043 height 63
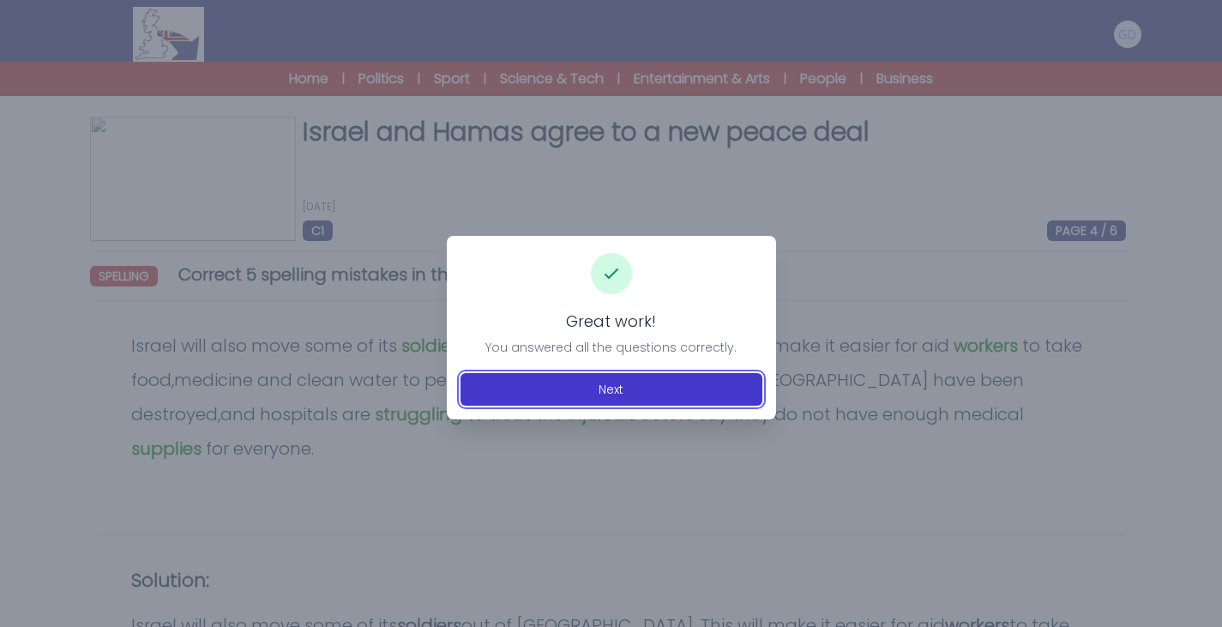
click at [612, 394] on button "Next" at bounding box center [611, 389] width 302 height 33
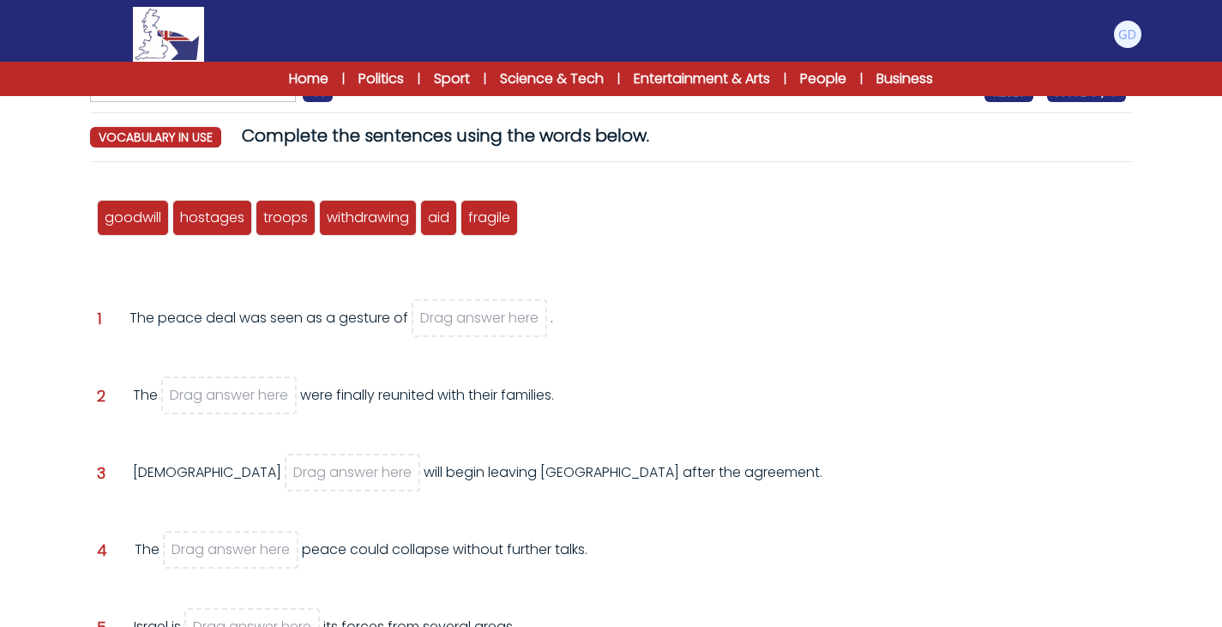
scroll to position [141, 0]
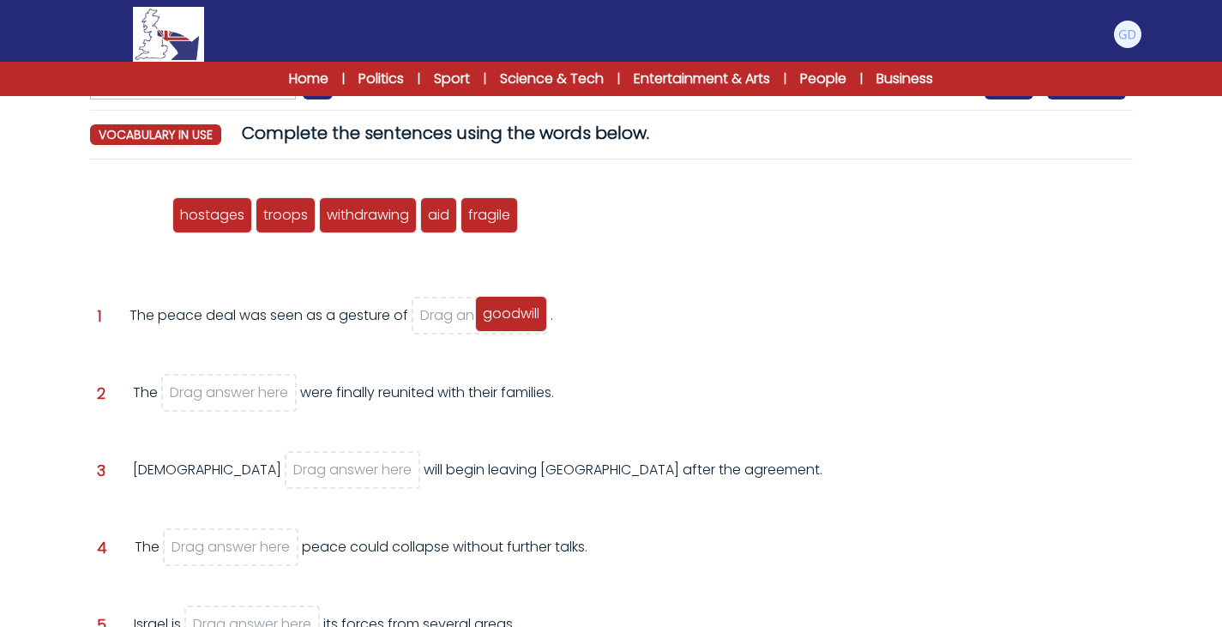
drag, startPoint x: 115, startPoint y: 208, endPoint x: 487, endPoint y: 320, distance: 388.5
click at [487, 320] on span "goodwill" at bounding box center [511, 314] width 57 height 20
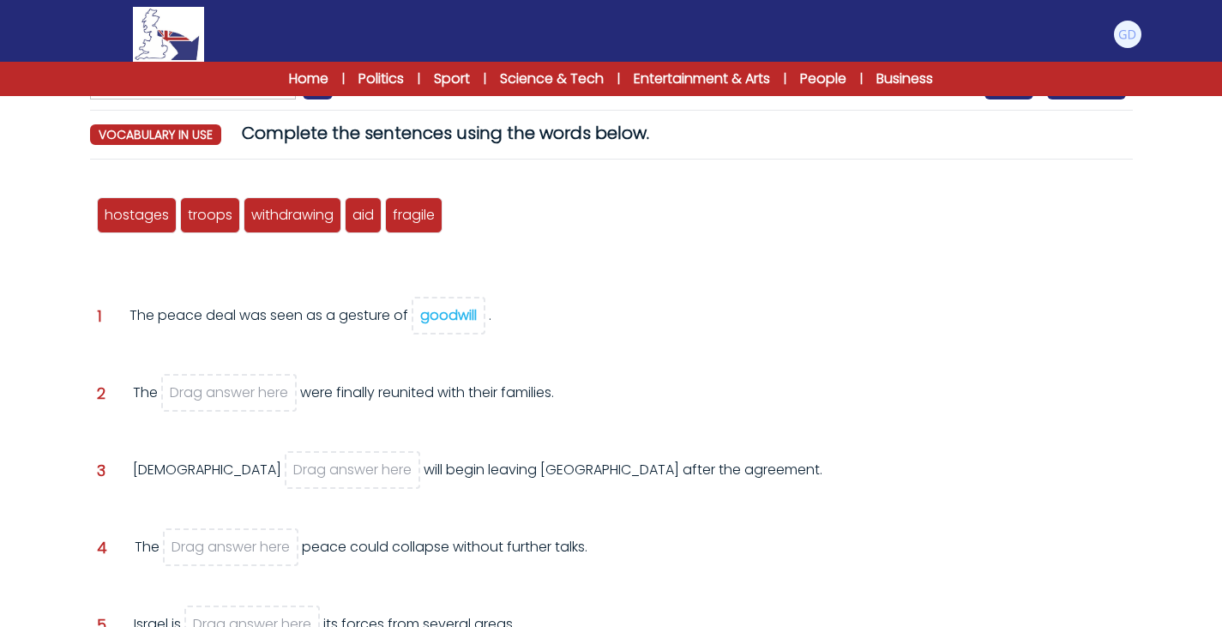
scroll to position [159, 0]
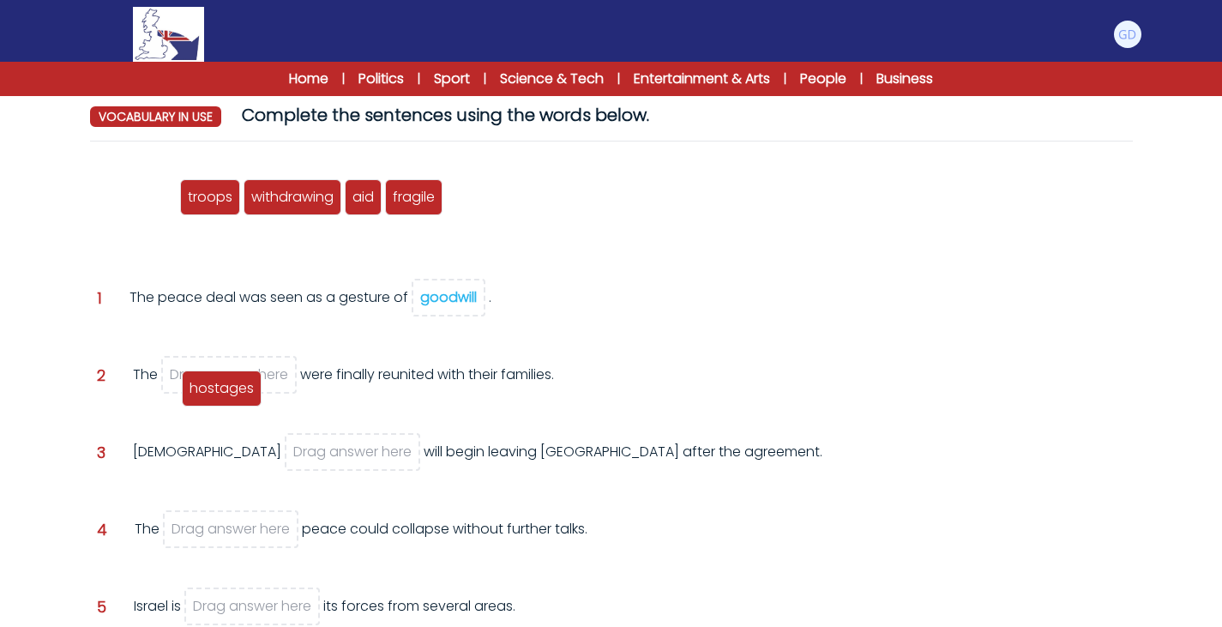
drag, startPoint x: 143, startPoint y: 213, endPoint x: 228, endPoint y: 405, distance: 210.0
click at [228, 405] on div "hostages" at bounding box center [222, 388] width 80 height 36
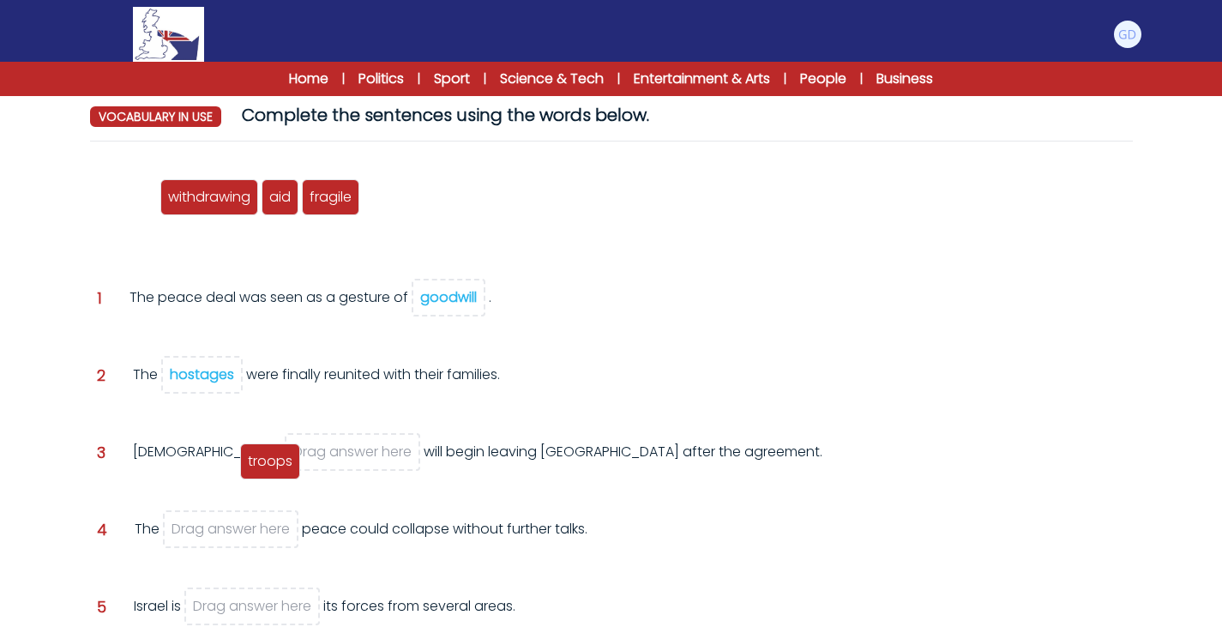
drag, startPoint x: 190, startPoint y: 429, endPoint x: 259, endPoint y: 463, distance: 76.7
click at [259, 463] on span "troops" at bounding box center [270, 461] width 45 height 20
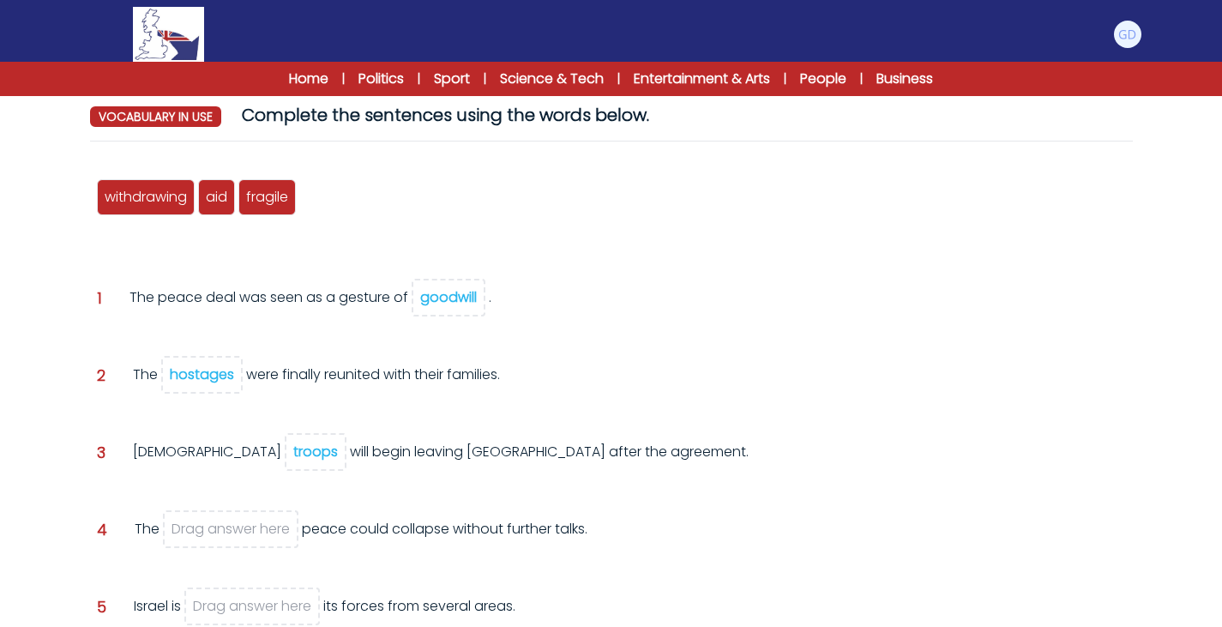
click at [444, 484] on div "Israeli troops will begin leaving Gaza after the agreement." at bounding box center [441, 465] width 616 height 46
drag, startPoint x: 264, startPoint y: 198, endPoint x: 230, endPoint y: 538, distance: 341.3
click at [230, 538] on span "fragile" at bounding box center [233, 536] width 42 height 20
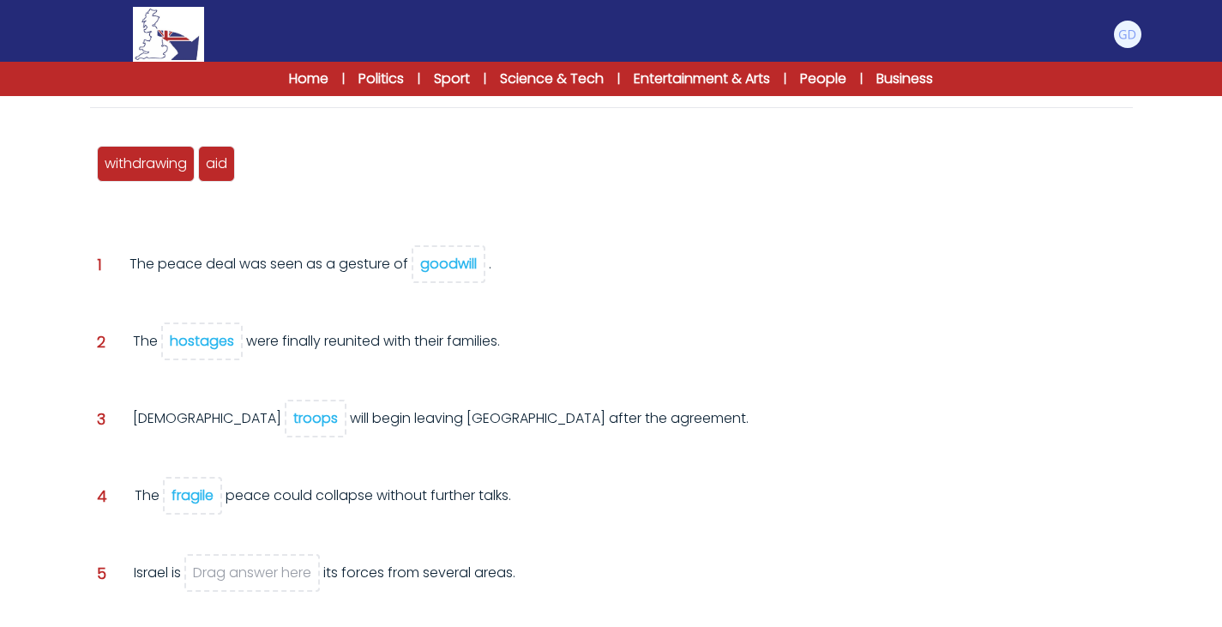
scroll to position [201, 0]
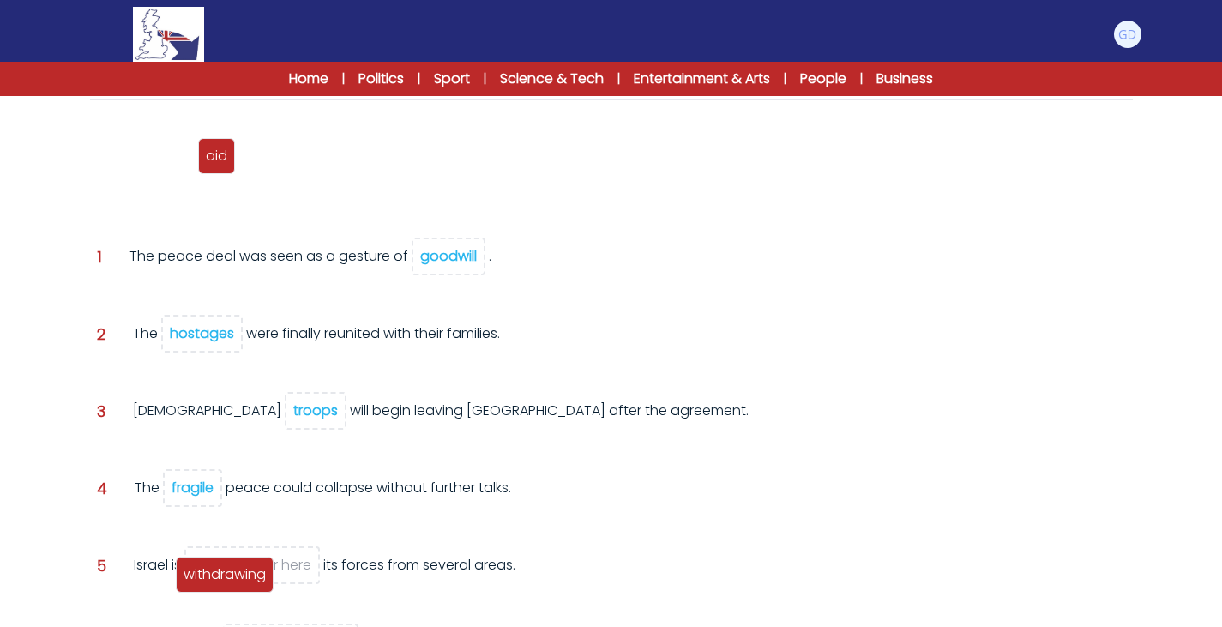
drag, startPoint x: 166, startPoint y: 159, endPoint x: 252, endPoint y: 575, distance: 424.6
click at [252, 575] on span "withdrawing" at bounding box center [224, 574] width 82 height 20
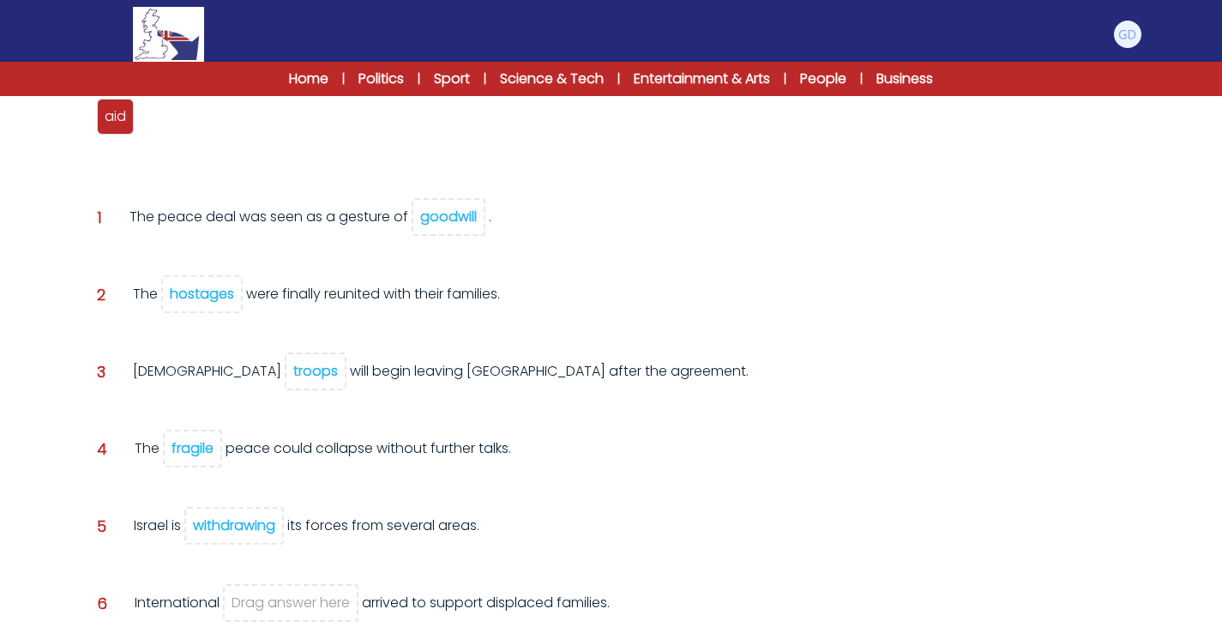
scroll to position [237, 0]
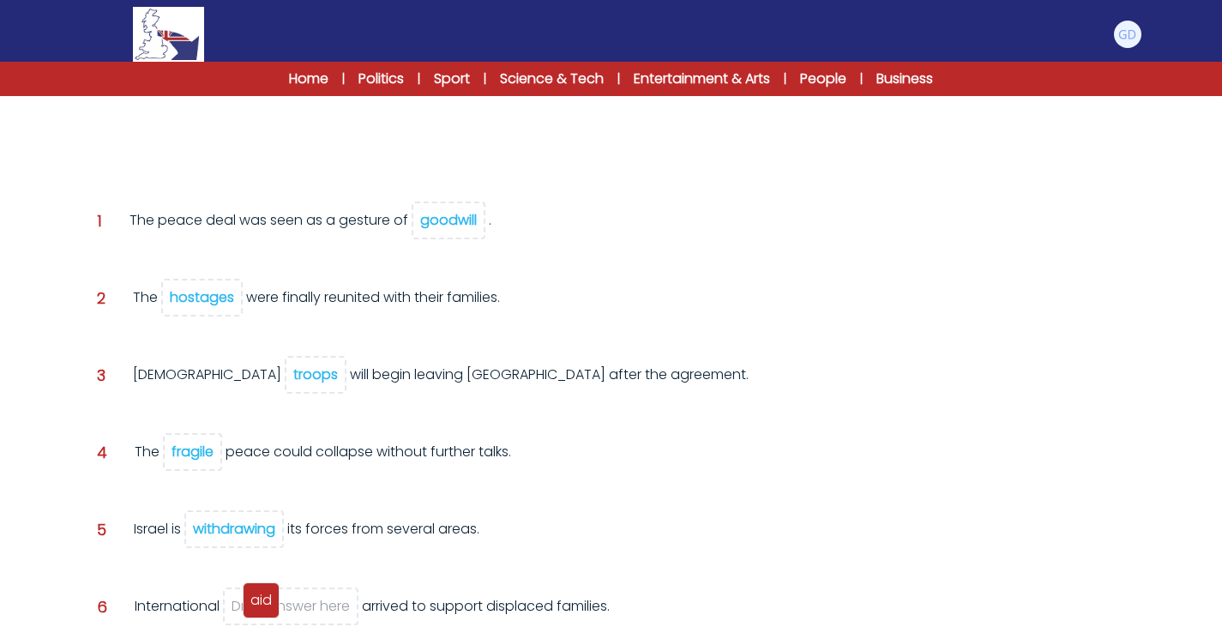
drag, startPoint x: 117, startPoint y: 134, endPoint x: 264, endPoint y: 610, distance: 498.8
click at [264, 610] on div "aid" at bounding box center [261, 600] width 37 height 36
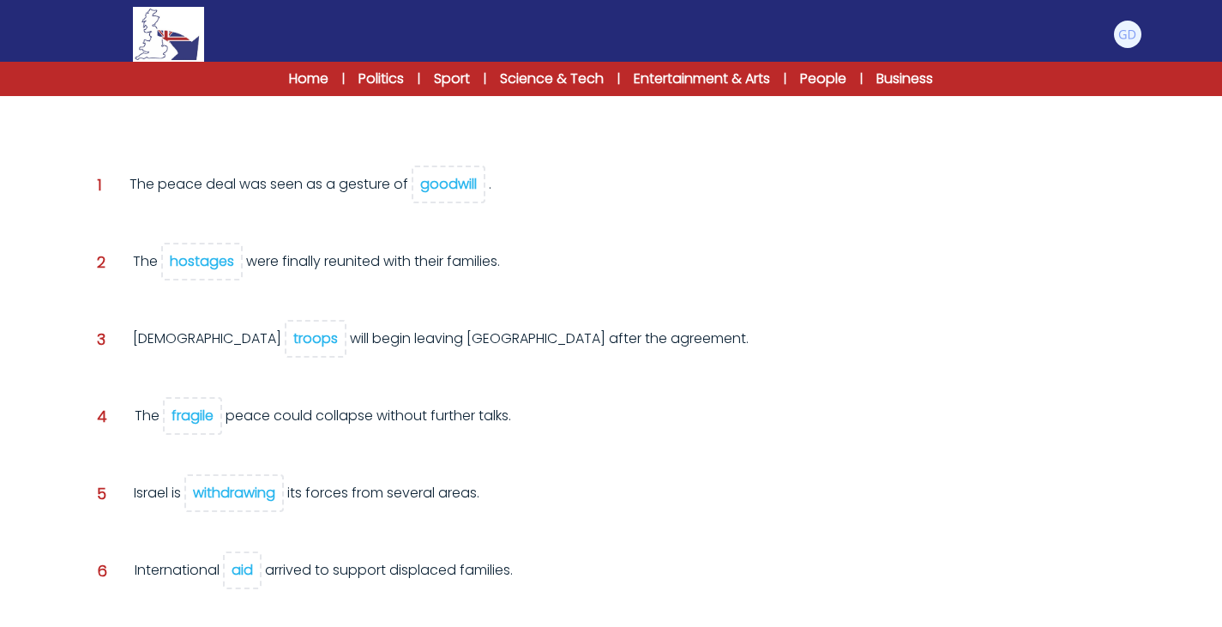
scroll to position [372, 0]
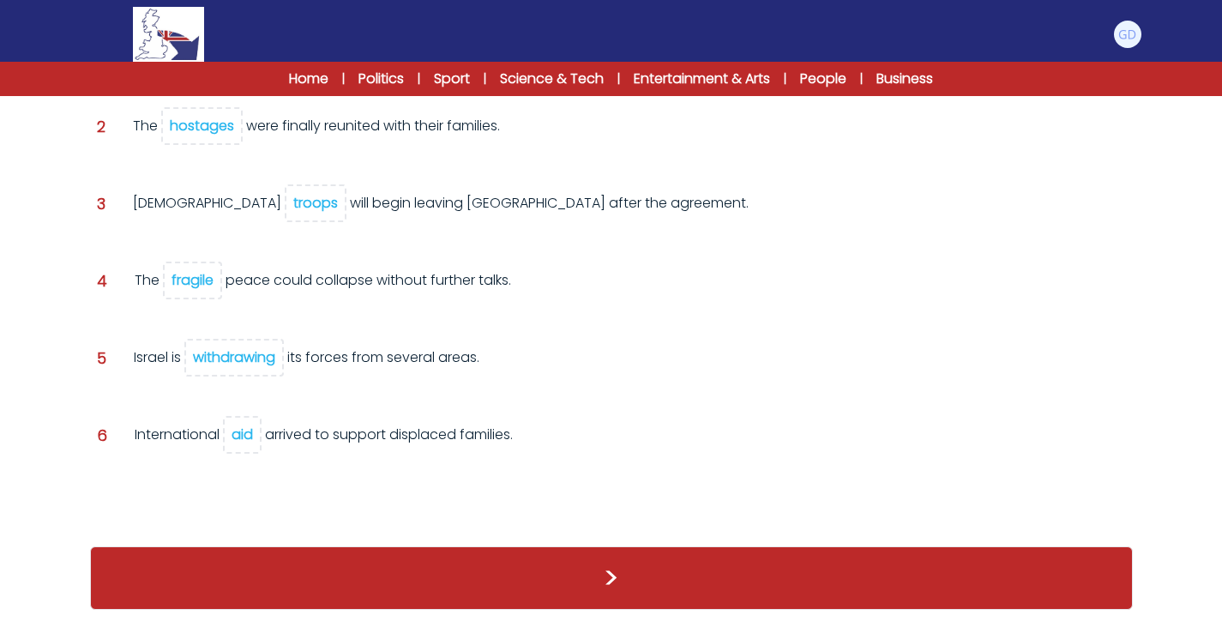
click at [612, 623] on div ">" at bounding box center [611, 578] width 1043 height 98
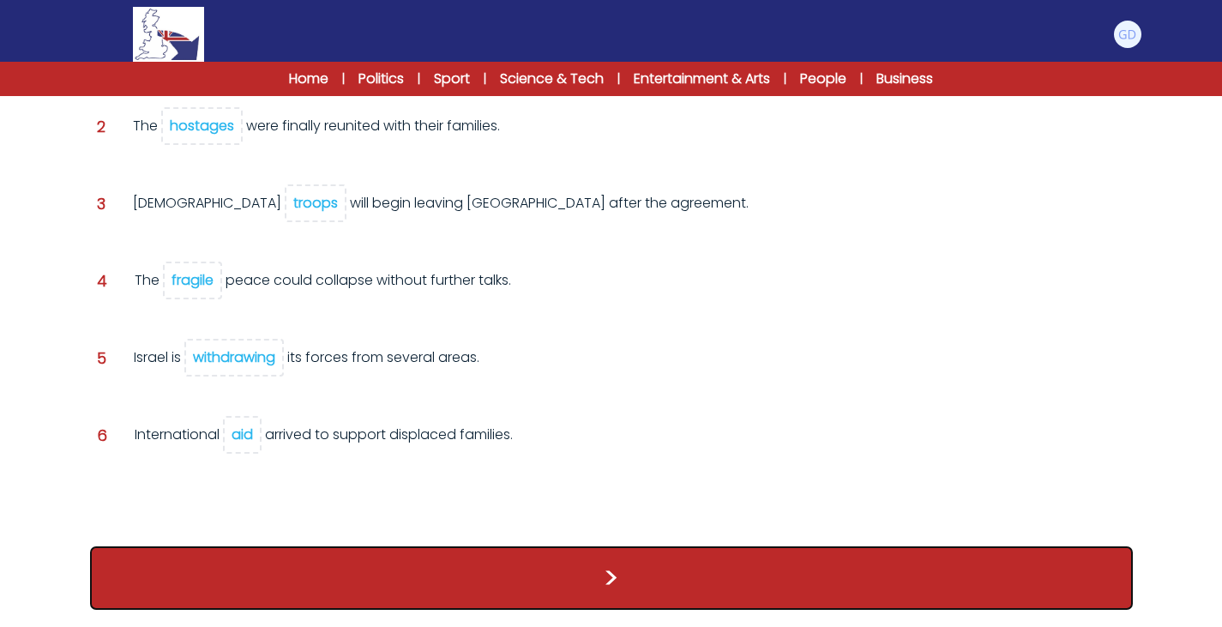
click at [625, 592] on button ">" at bounding box center [611, 577] width 1043 height 63
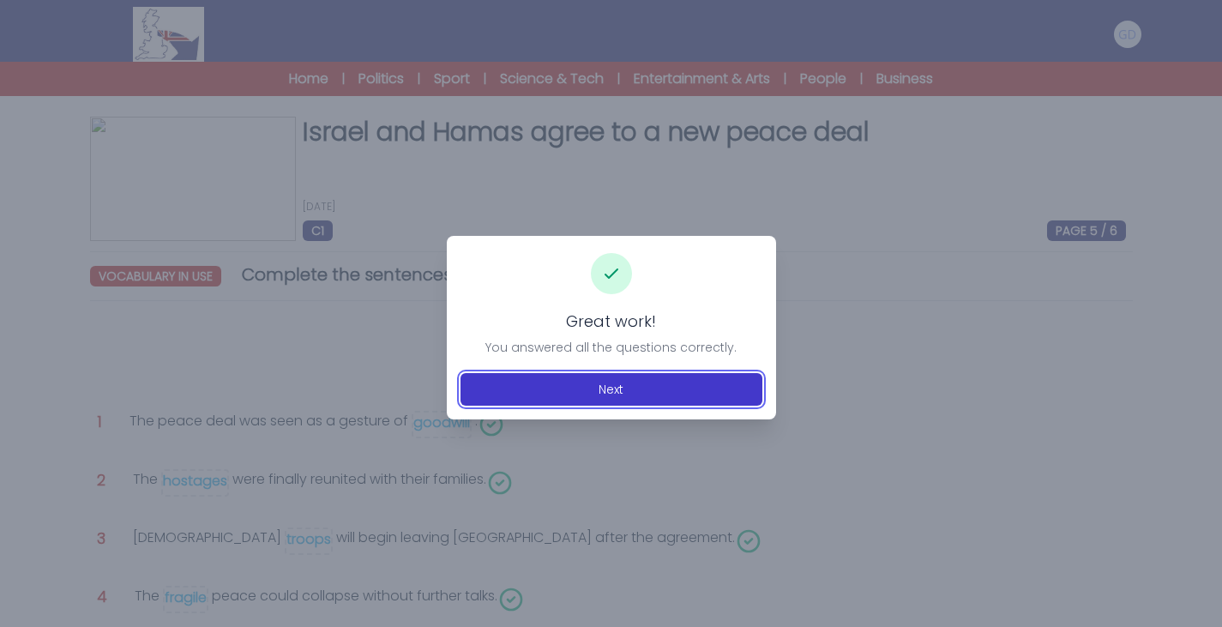
click at [538, 389] on button "Next" at bounding box center [611, 389] width 302 height 33
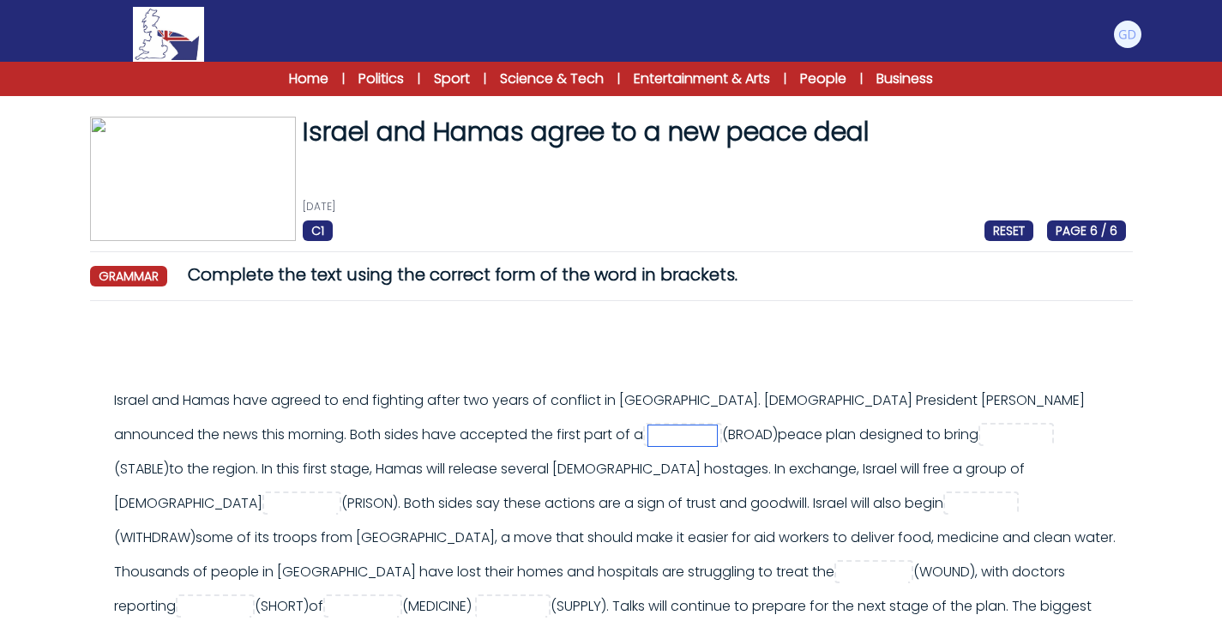
click at [648, 438] on input "text" at bounding box center [682, 435] width 69 height 21
type input "*****"
click at [983, 441] on input "text" at bounding box center [1017, 435] width 69 height 21
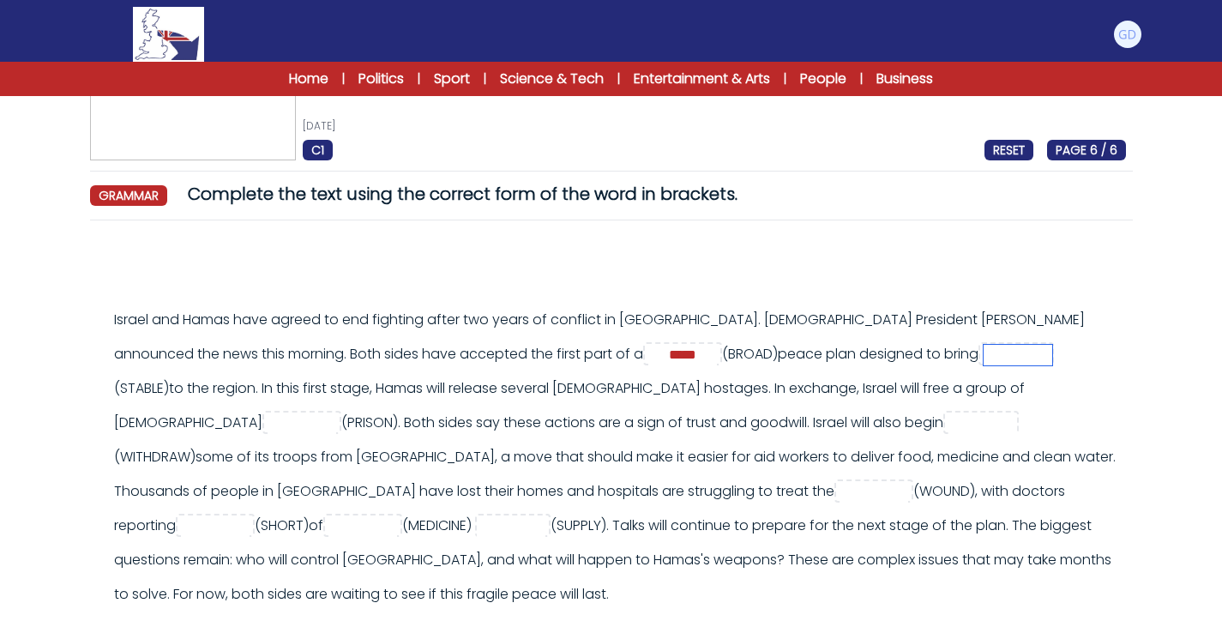
scroll to position [80, 0]
type input "*********"
click at [1096, 483] on div "Israel and Hamas have agreed to end fighting after two years of conflict in Gaz…" at bounding box center [620, 458] width 1012 height 309
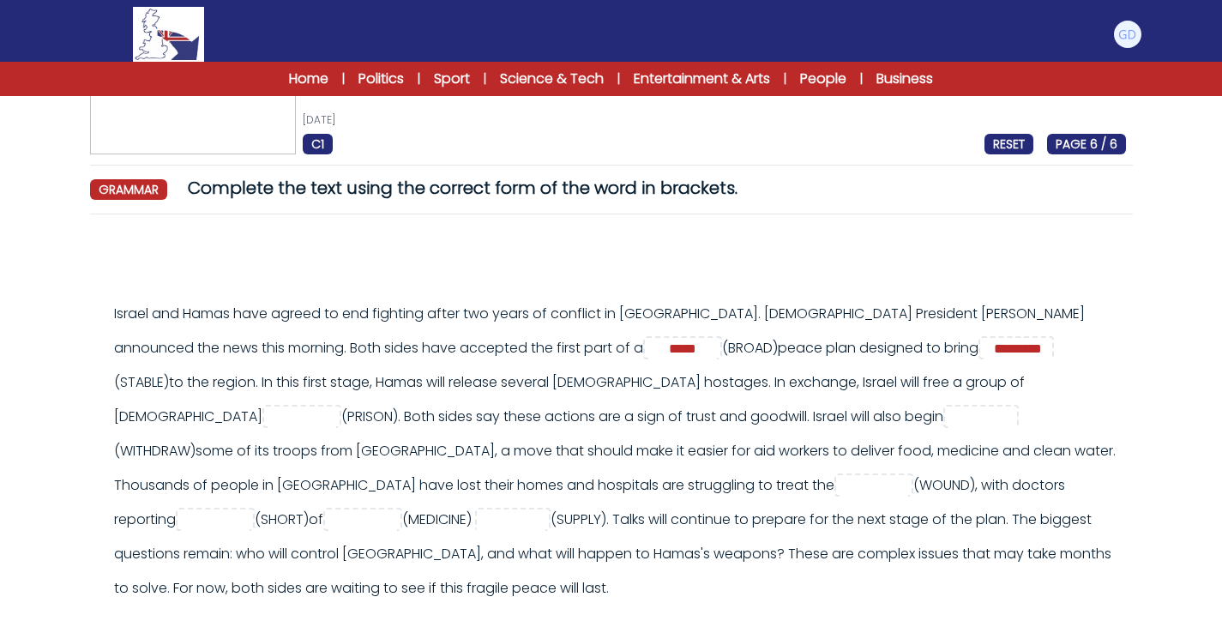
click at [341, 405] on span at bounding box center [301, 416] width 79 height 23
click at [336, 407] on input "text" at bounding box center [302, 417] width 69 height 21
type input "*********"
click at [935, 378] on div "Israel and Hamas have agreed to end fighting after two years of conflict in Gaz…" at bounding box center [620, 451] width 1012 height 309
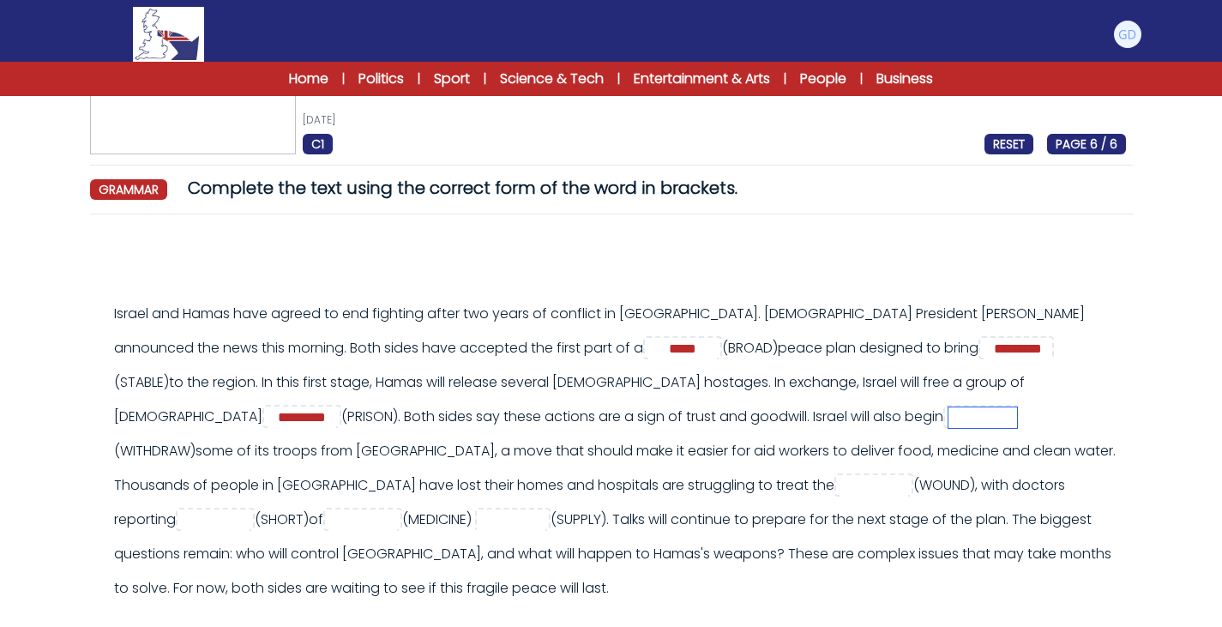
click at [948, 420] on input "text" at bounding box center [982, 417] width 69 height 21
type input "**********"
click at [839, 493] on input "text" at bounding box center [873, 486] width 69 height 21
type input "*******"
click at [400, 486] on div "Israel and Hamas have agreed to end fighting after two years of conflict in Gaz…" at bounding box center [620, 451] width 1012 height 309
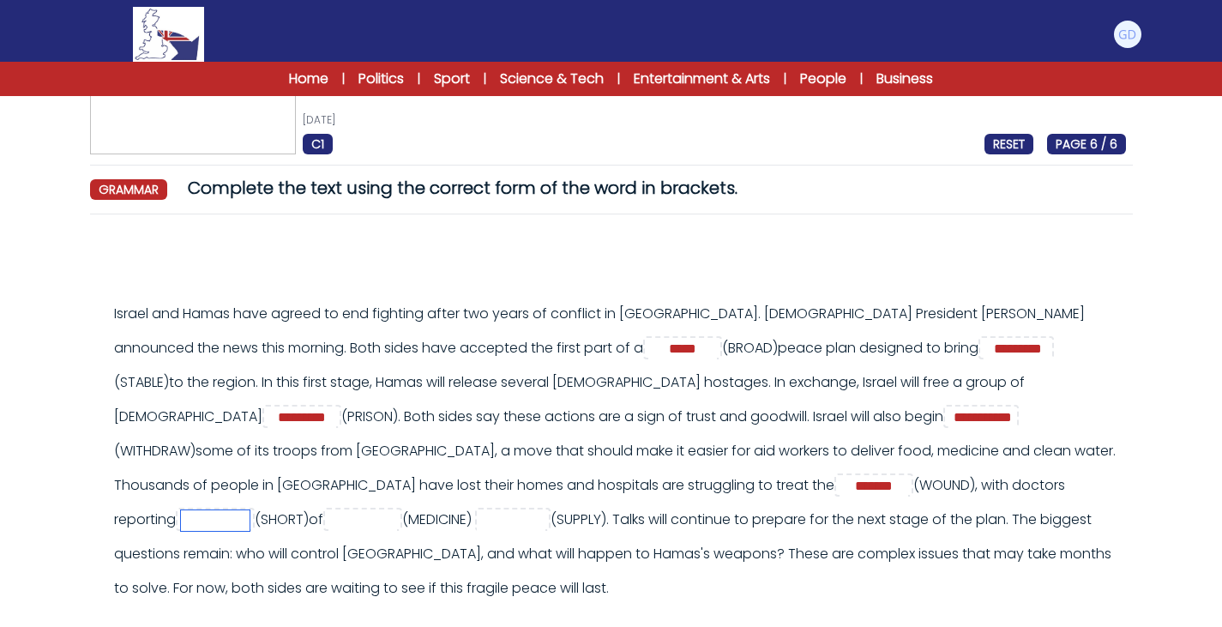
click at [250, 510] on input "text" at bounding box center [215, 520] width 69 height 21
type input "********"
click at [397, 510] on input "text" at bounding box center [362, 520] width 69 height 21
type input "*******"
click at [550, 508] on span at bounding box center [512, 519] width 75 height 23
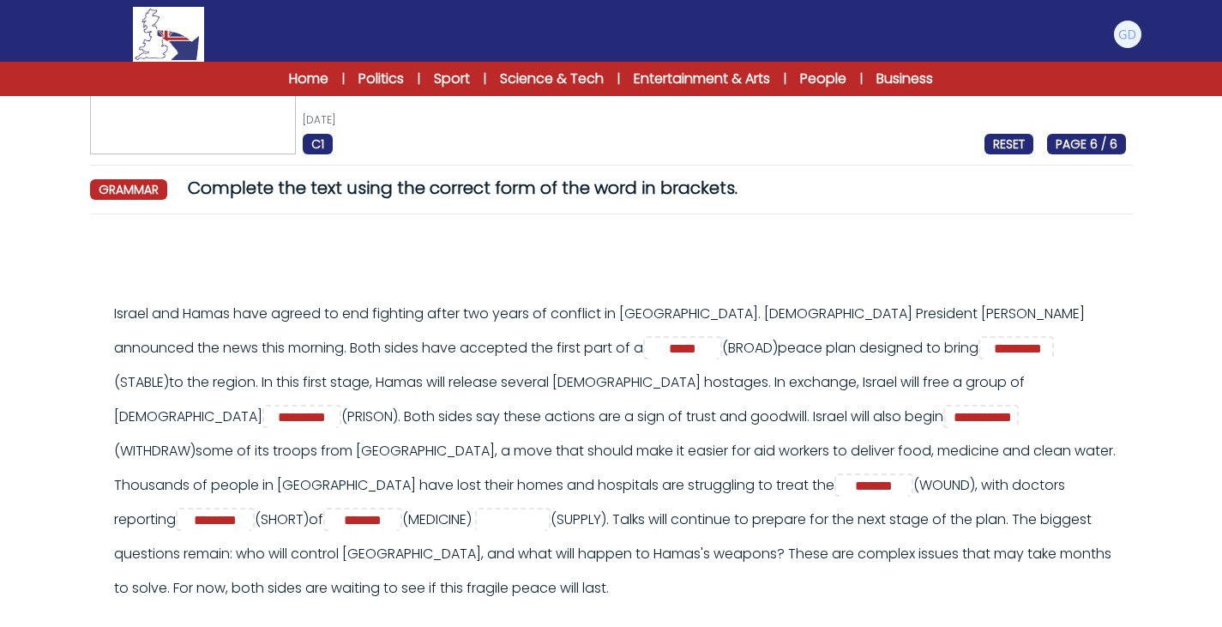
click at [550, 508] on span at bounding box center [512, 519] width 75 height 23
click at [823, 503] on div "Israel and Hamas have agreed to end fighting after two years of conflict in Gaz…" at bounding box center [620, 451] width 1012 height 309
click at [545, 510] on input "text" at bounding box center [511, 520] width 69 height 21
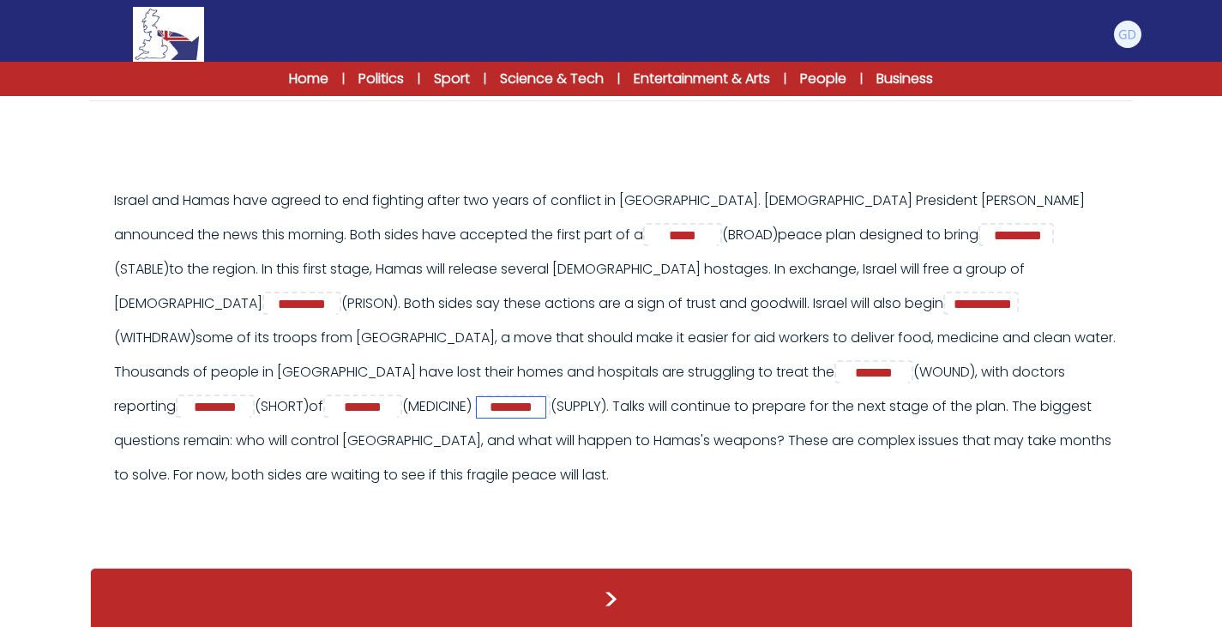
type input "********"
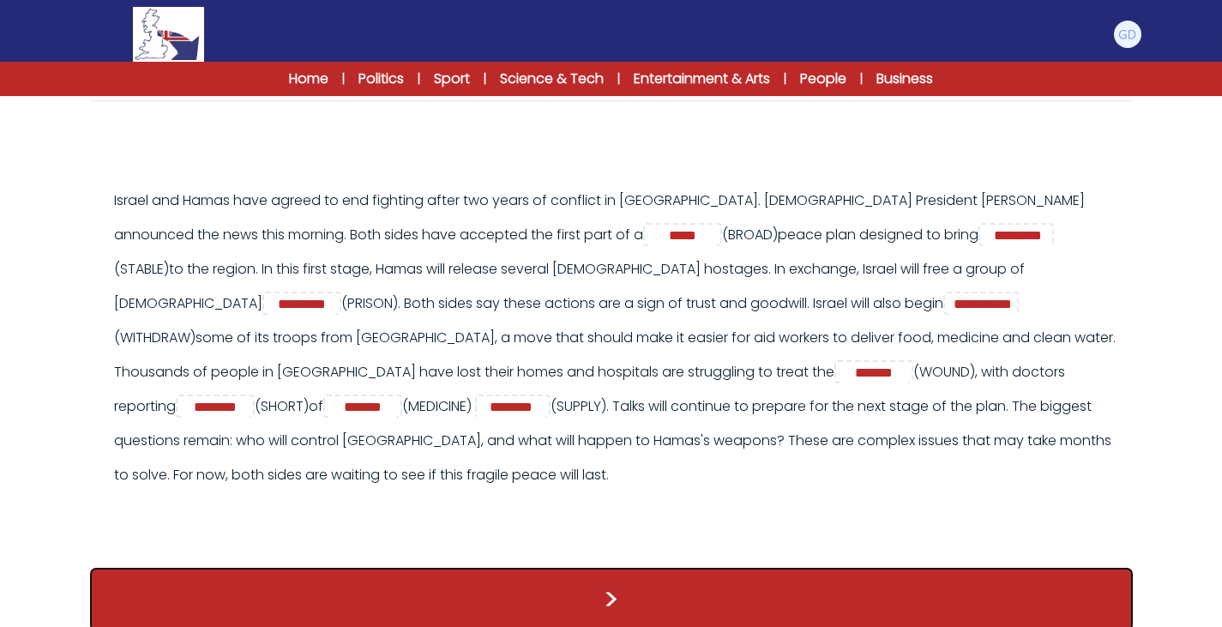
click at [710, 568] on button ">" at bounding box center [611, 599] width 1043 height 63
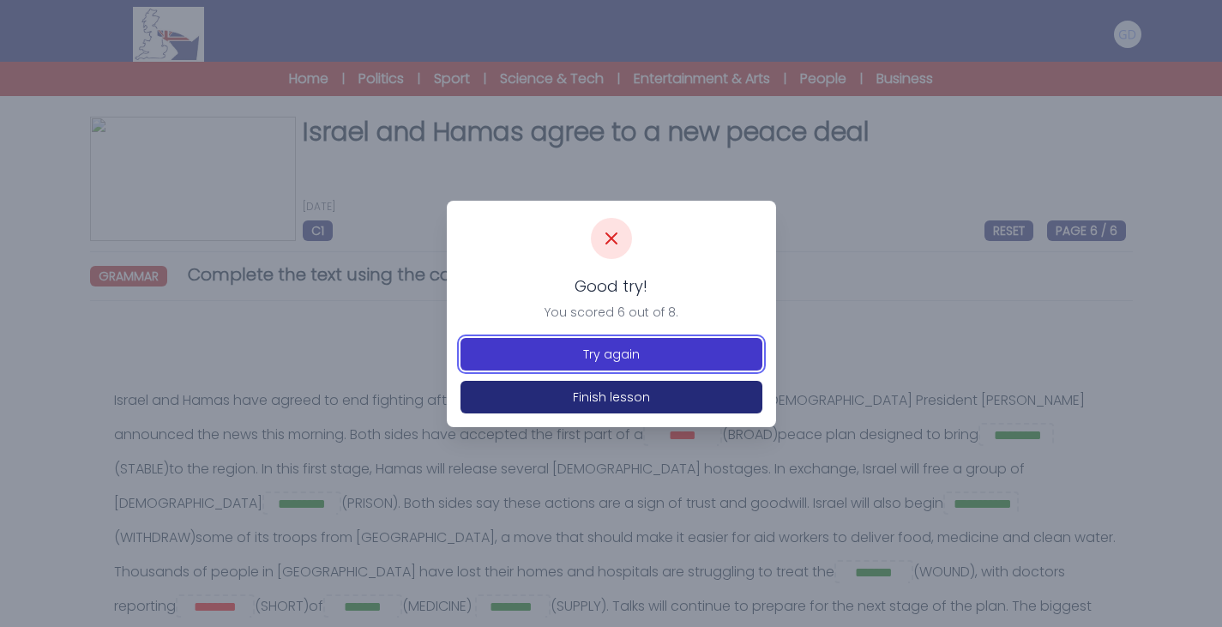
click at [690, 344] on button "Try again" at bounding box center [611, 354] width 302 height 33
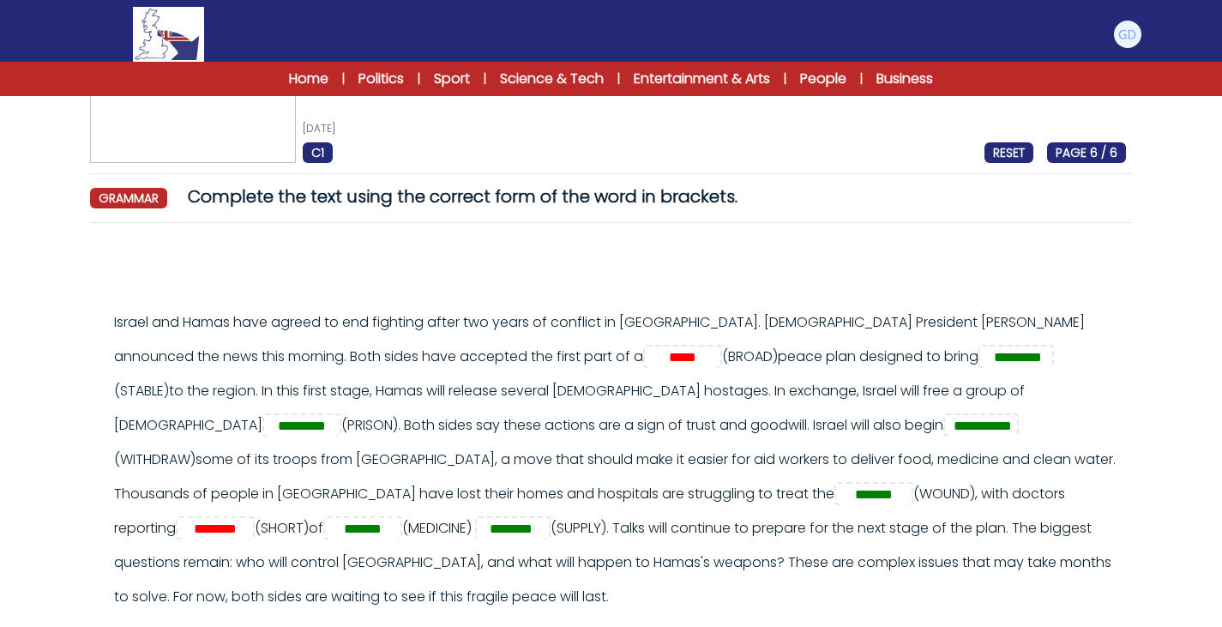
scroll to position [150, 0]
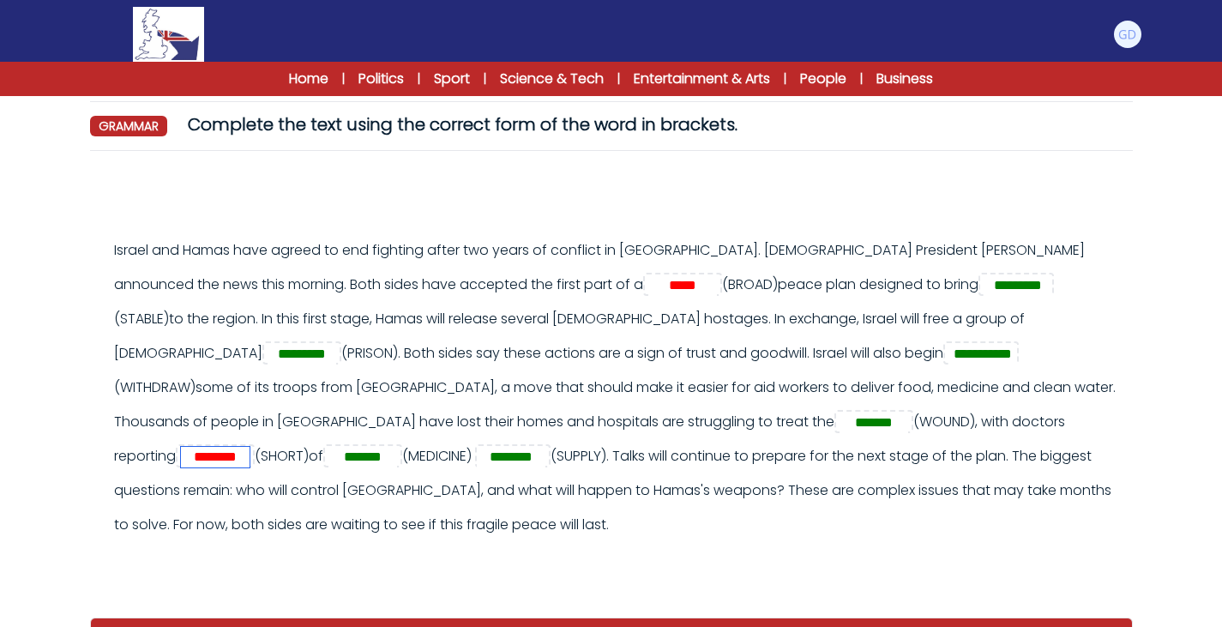
click at [250, 447] on input "********" at bounding box center [215, 457] width 69 height 21
click at [578, 199] on div at bounding box center [621, 198] width 1029 height 41
click at [648, 288] on input "*****" at bounding box center [682, 285] width 69 height 21
click at [250, 447] on input "********" at bounding box center [215, 457] width 69 height 21
click at [453, 496] on div "Israel and Hamas have agreed to end fighting after two years of conflict in [GE…" at bounding box center [620, 387] width 1012 height 309
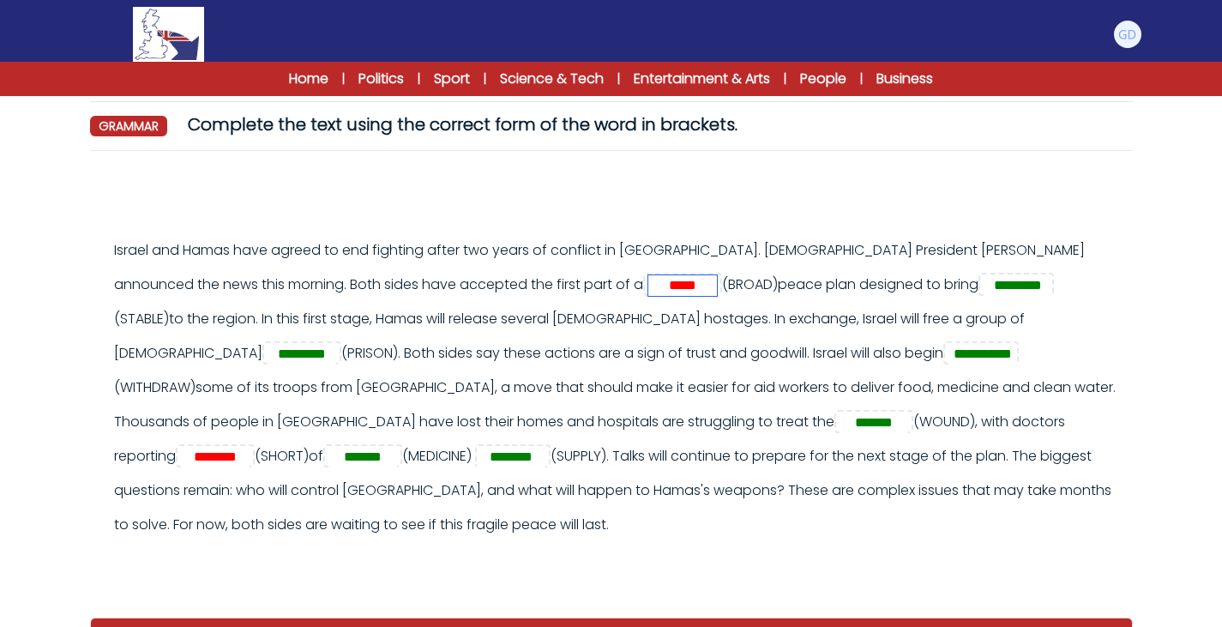
click at [648, 289] on input "*****" at bounding box center [682, 285] width 69 height 21
type input "*******"
click at [250, 447] on input "********" at bounding box center [215, 457] width 69 height 21
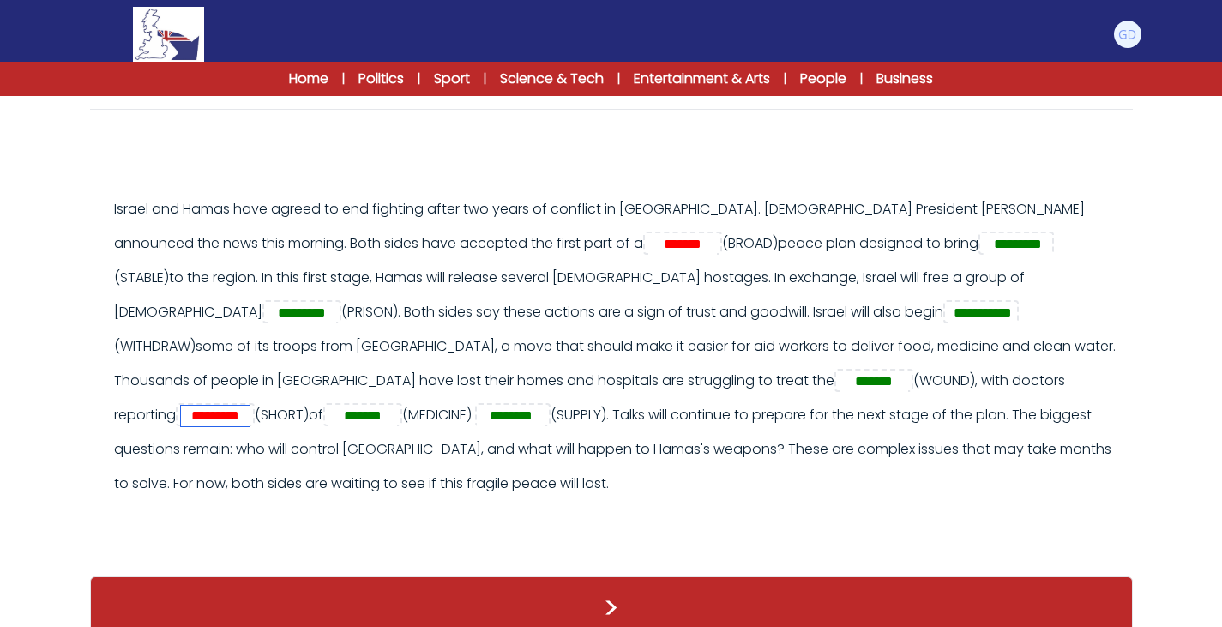
scroll to position [193, 0]
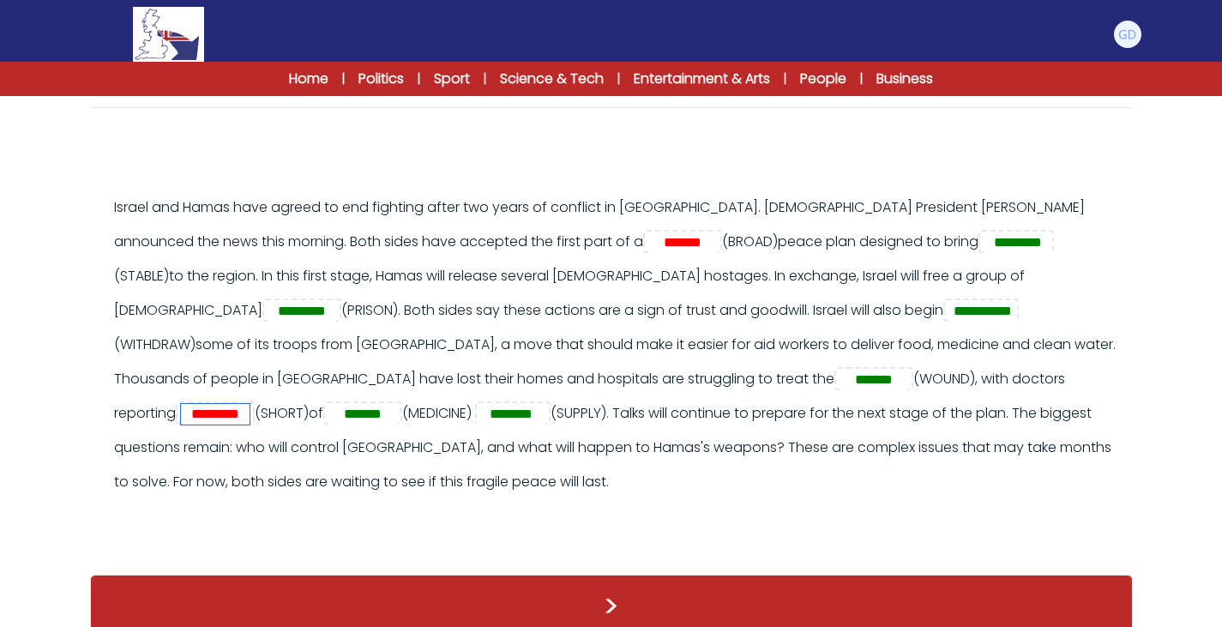
type input "*********"
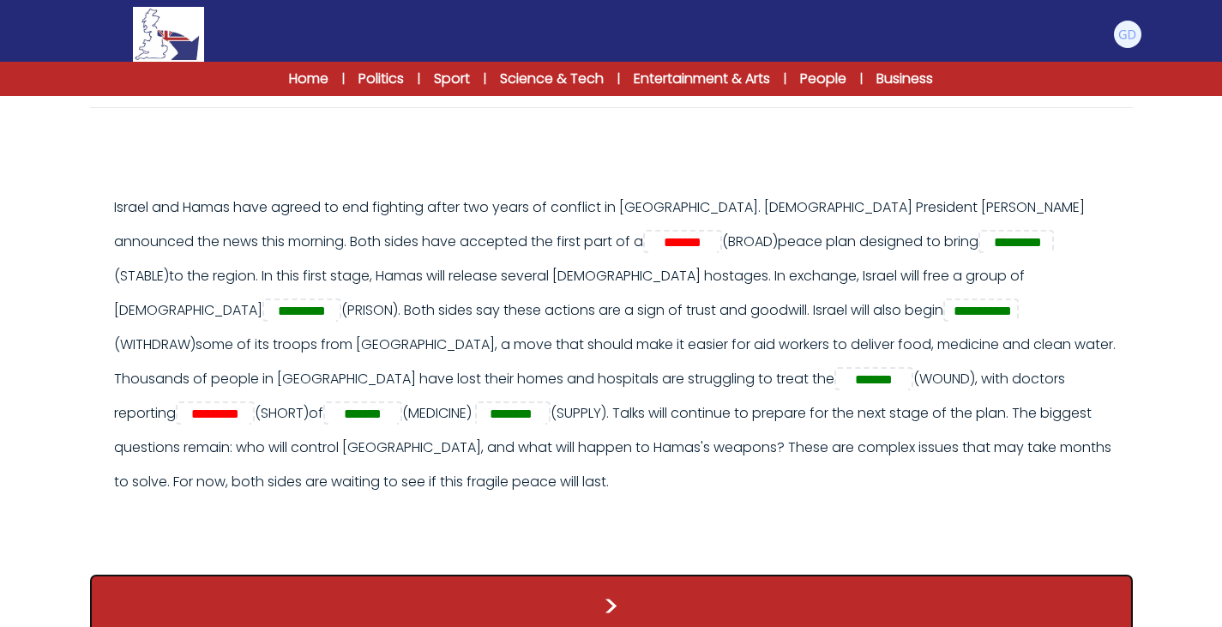
click at [657, 583] on button ">" at bounding box center [611, 605] width 1043 height 63
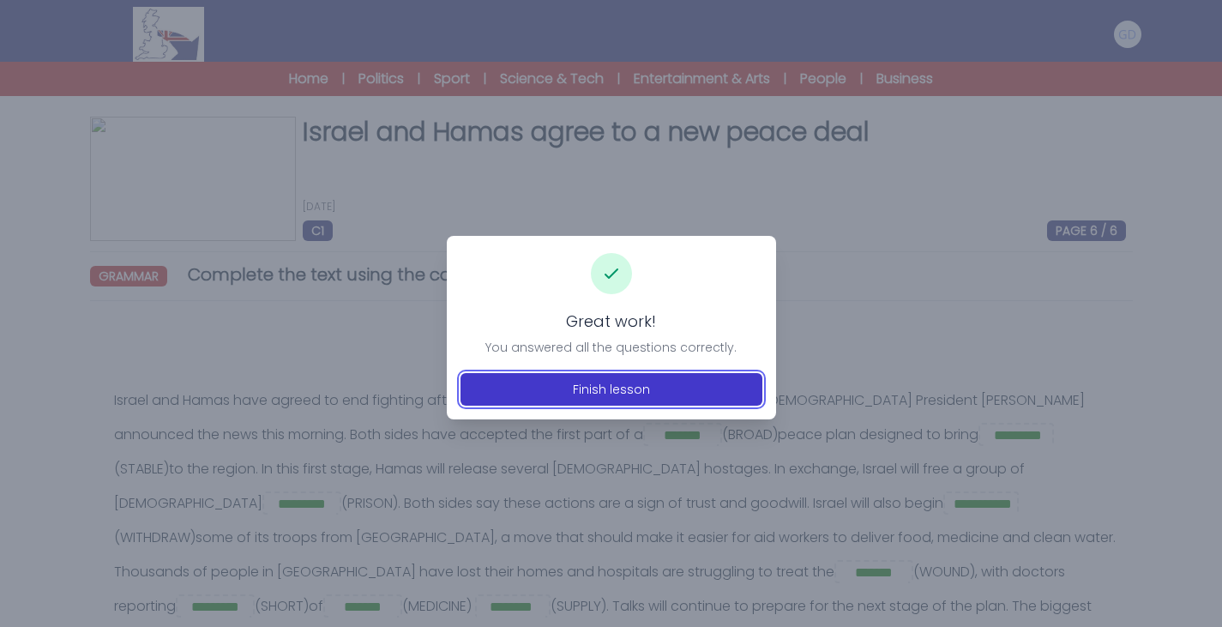
drag, startPoint x: 656, startPoint y: 391, endPoint x: 581, endPoint y: 381, distance: 75.3
click at [581, 381] on button "Finish lesson" at bounding box center [611, 389] width 302 height 33
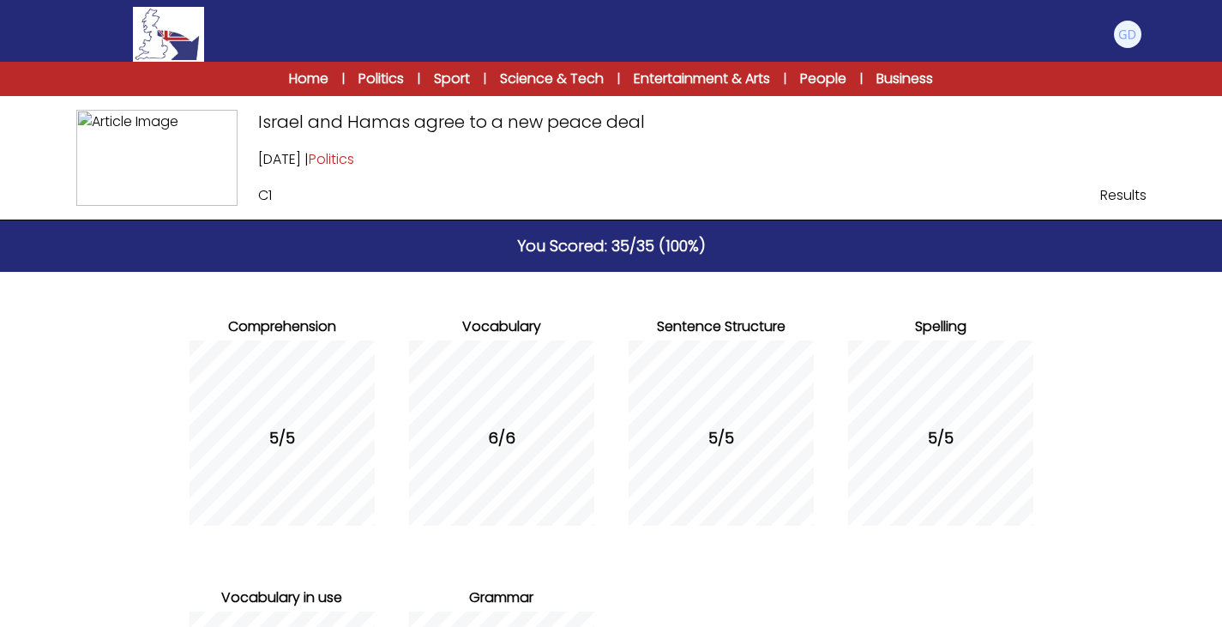
scroll to position [290, 0]
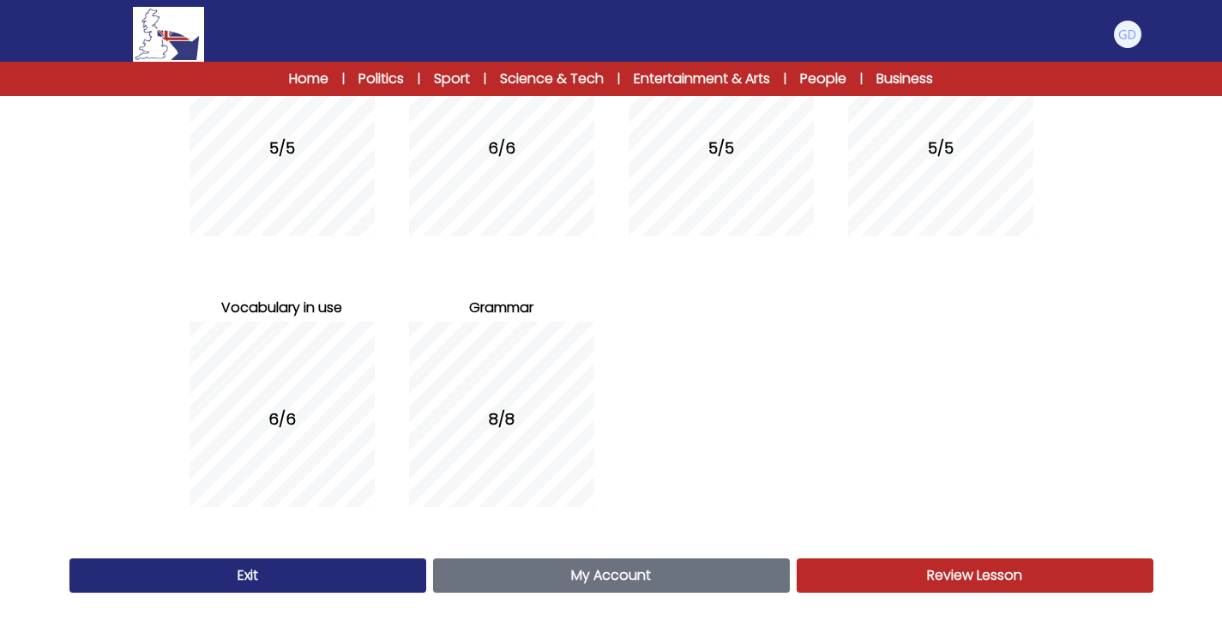
click at [722, 585] on link "My Account Account" at bounding box center [611, 575] width 357 height 34
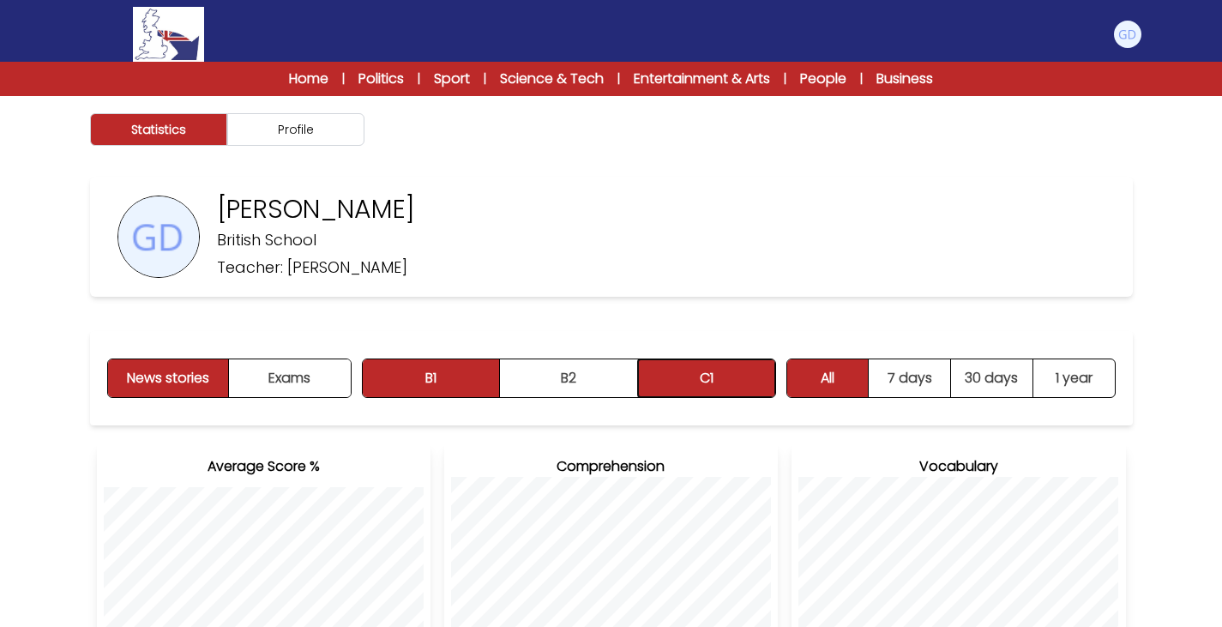
click at [645, 370] on button "C1" at bounding box center [706, 378] width 137 height 38
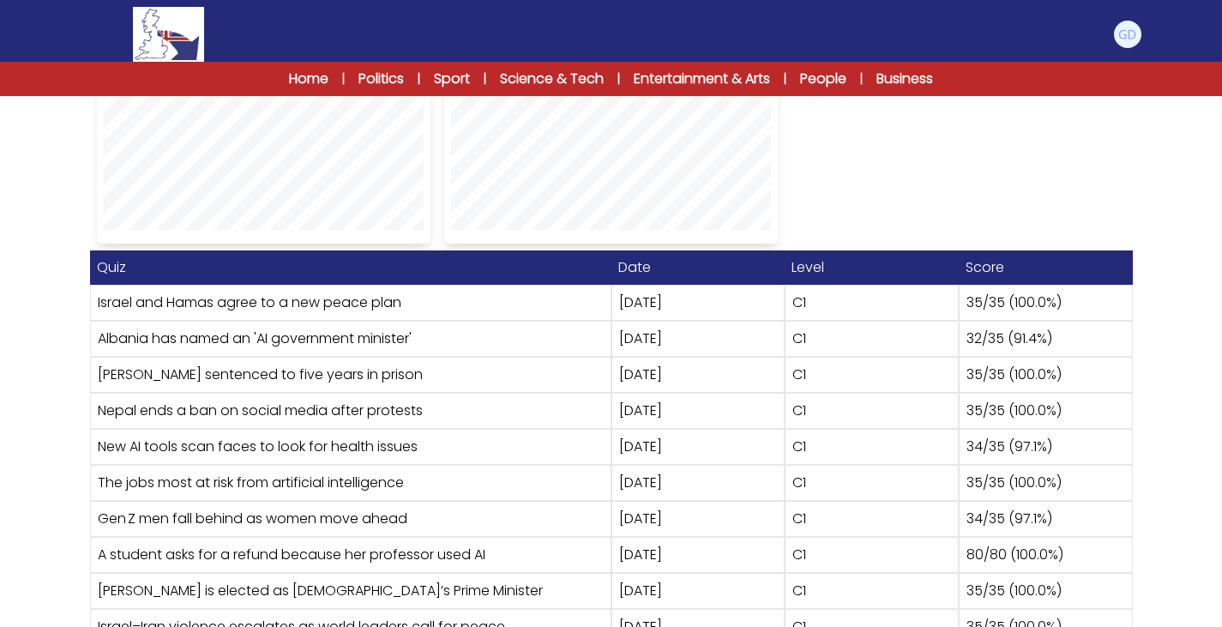
scroll to position [1088, 0]
